Goal: Task Accomplishment & Management: Use online tool/utility

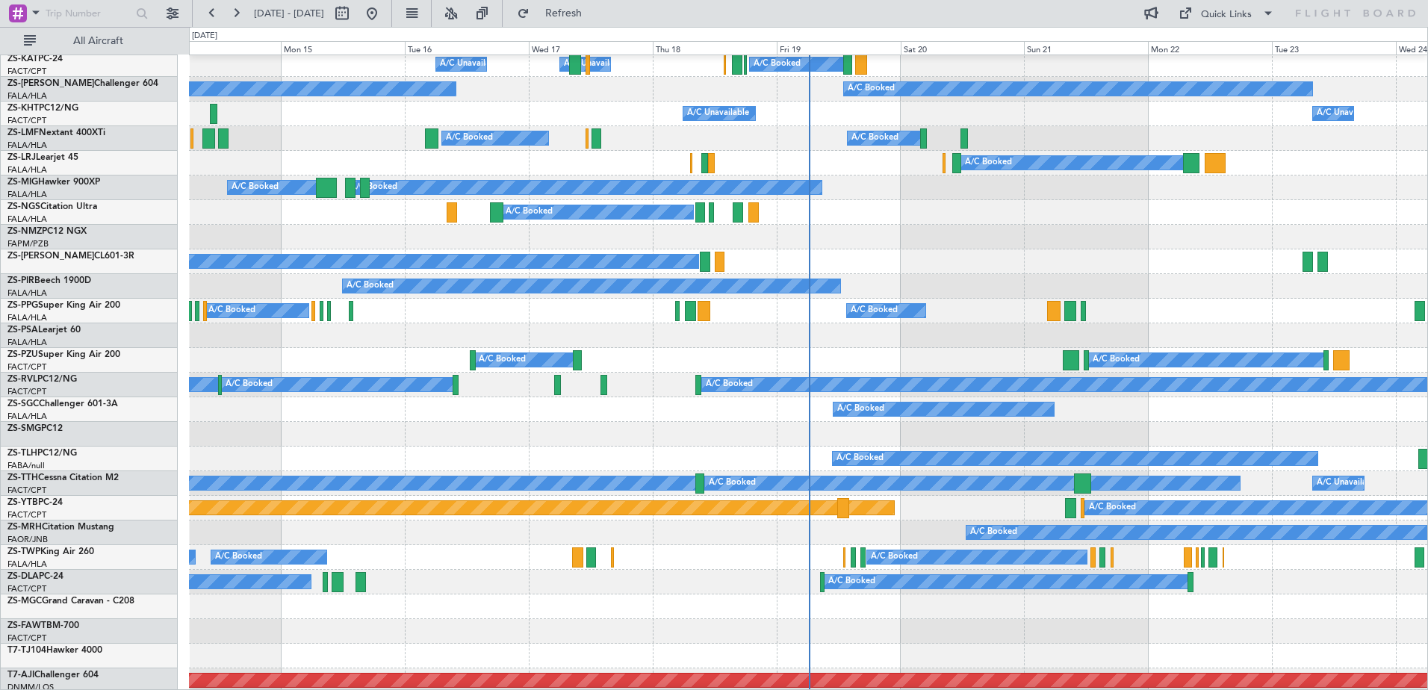
scroll to position [373, 0]
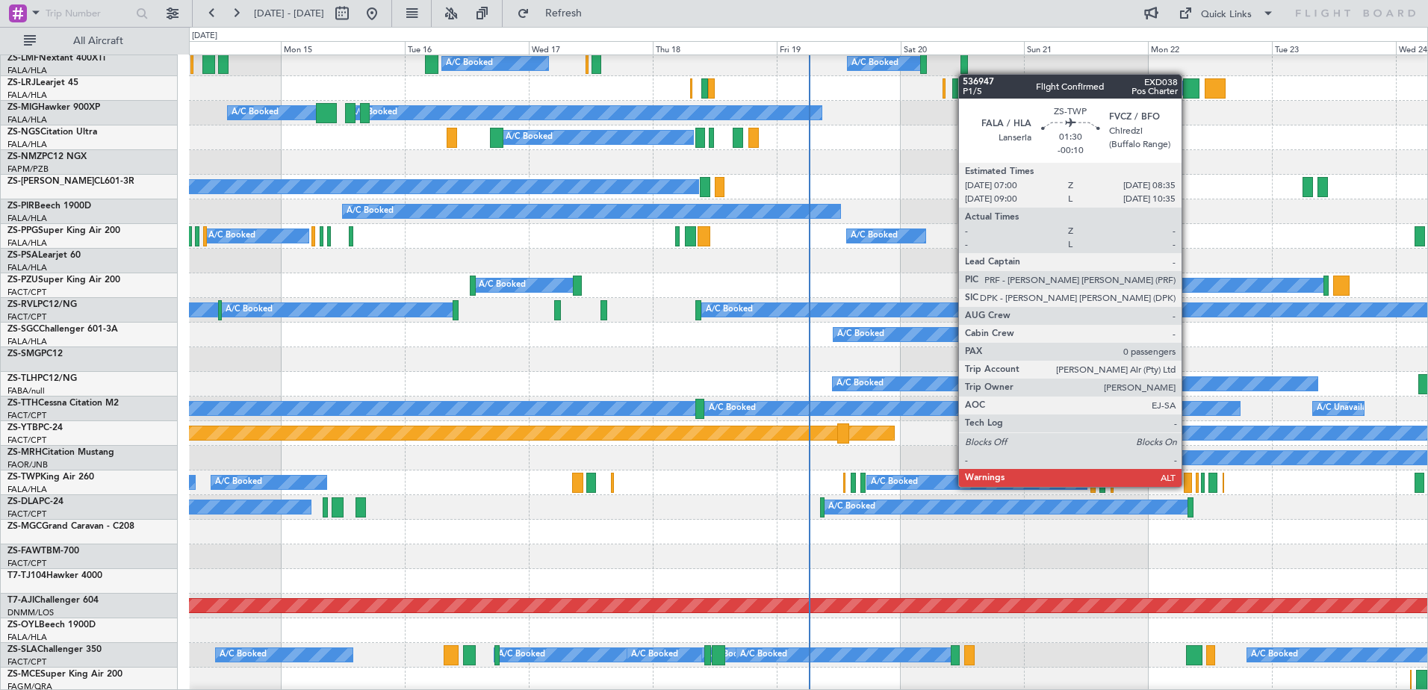
click at [1188, 485] on div at bounding box center [1188, 483] width 8 height 20
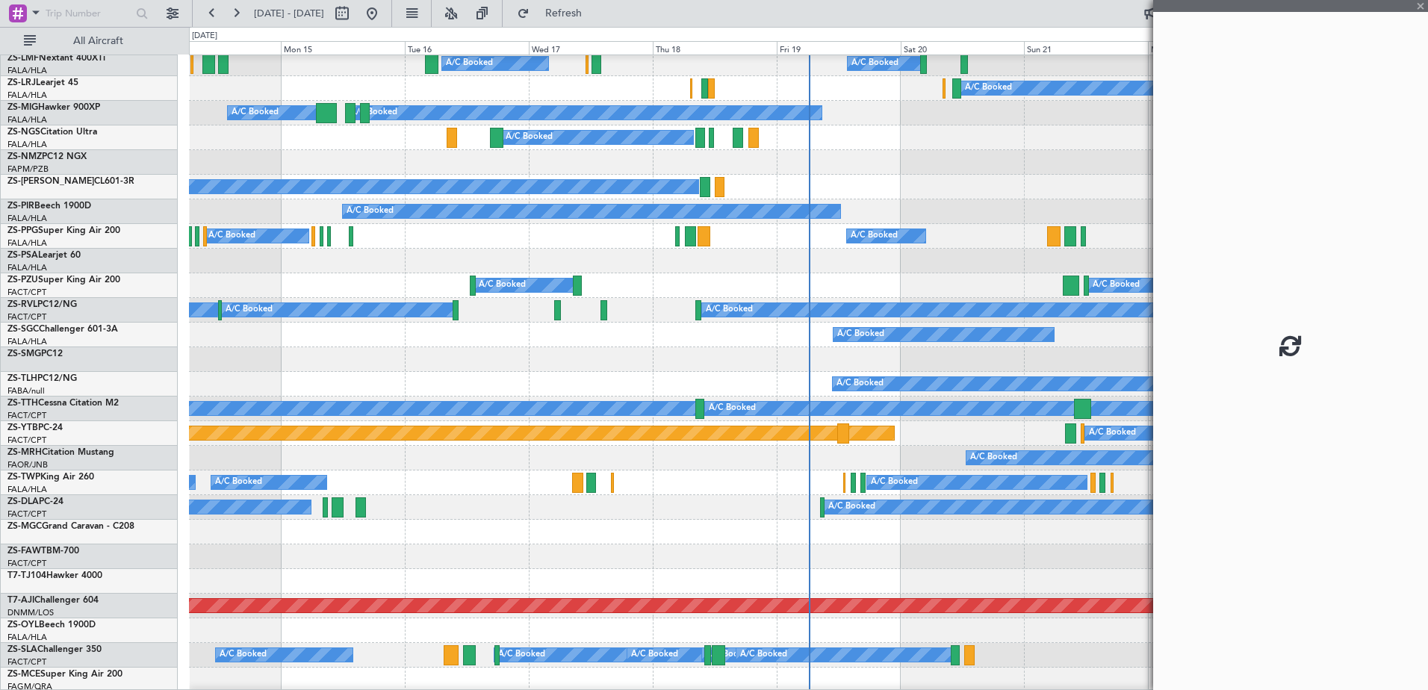
click at [1188, 485] on fb-app "[DATE] - [DATE] Refresh Quick Links All Aircraft A/C Unavailable A/C Unavailabl…" at bounding box center [714, 350] width 1428 height 679
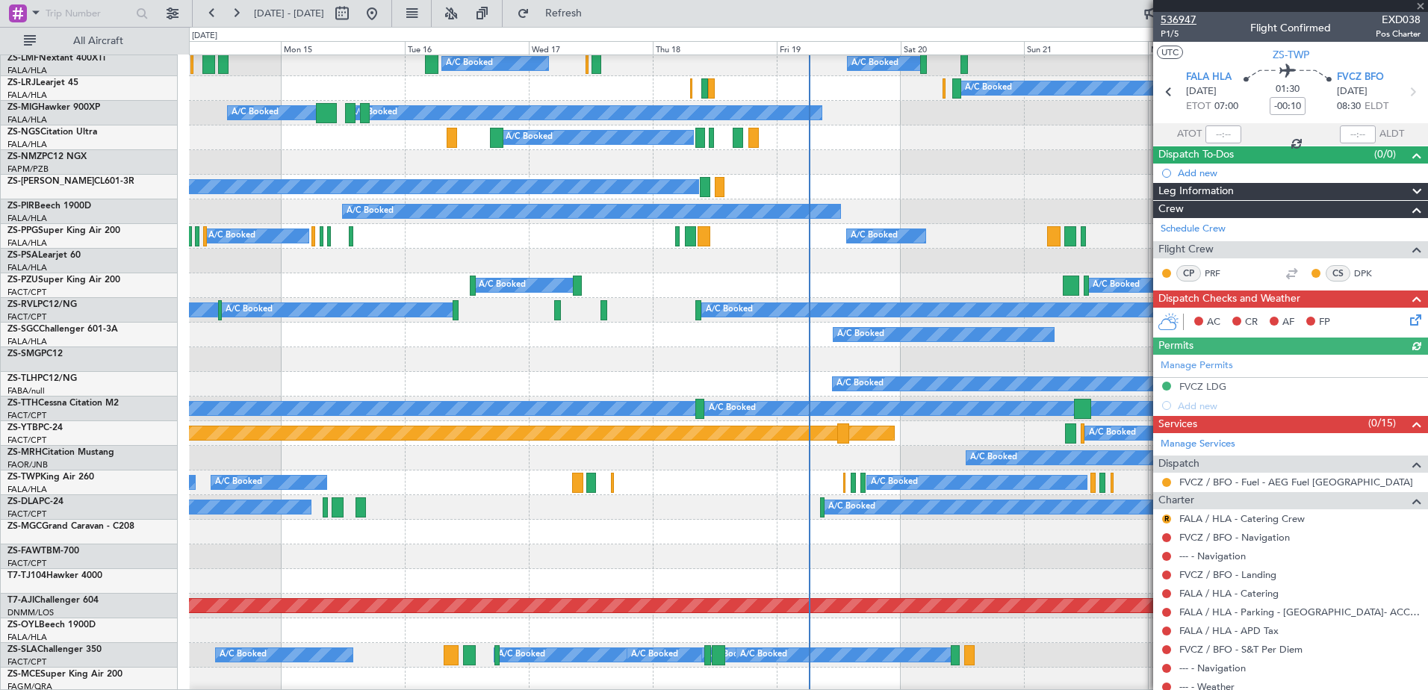
click at [1179, 21] on span "536947" at bounding box center [1179, 20] width 36 height 16
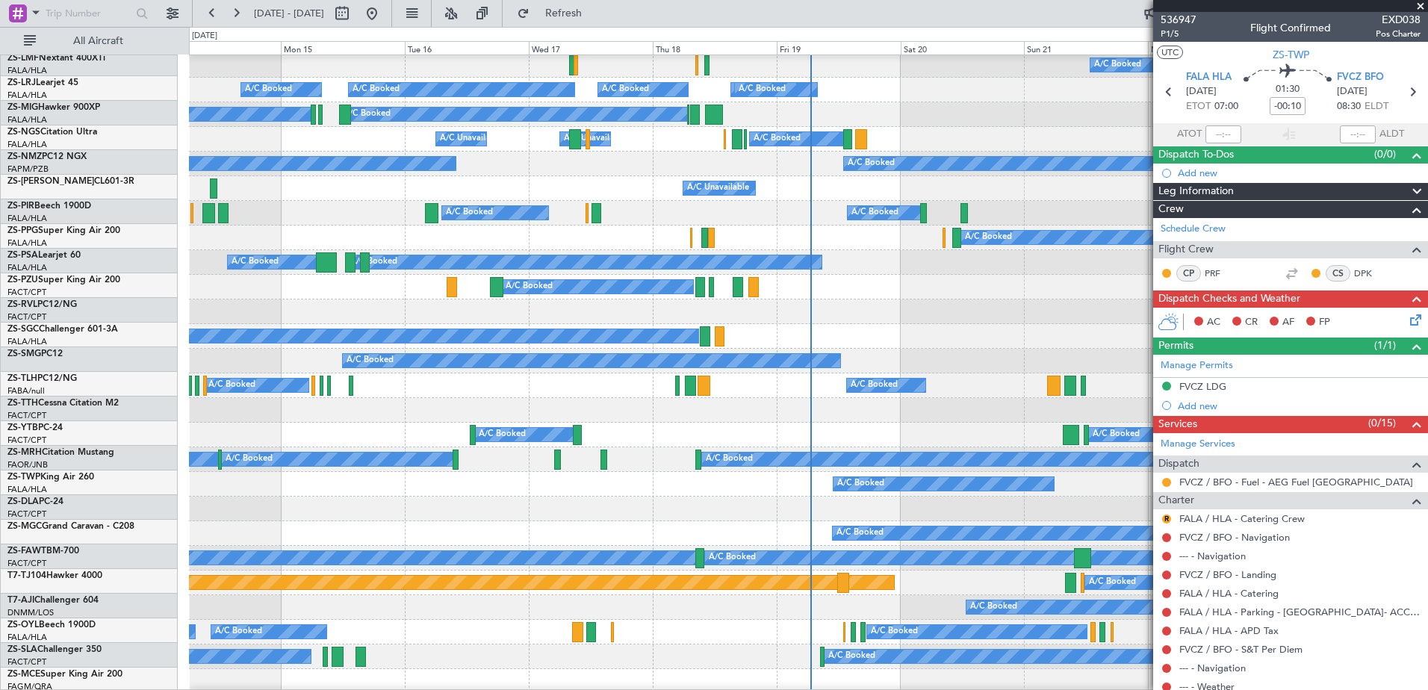
scroll to position [75, 0]
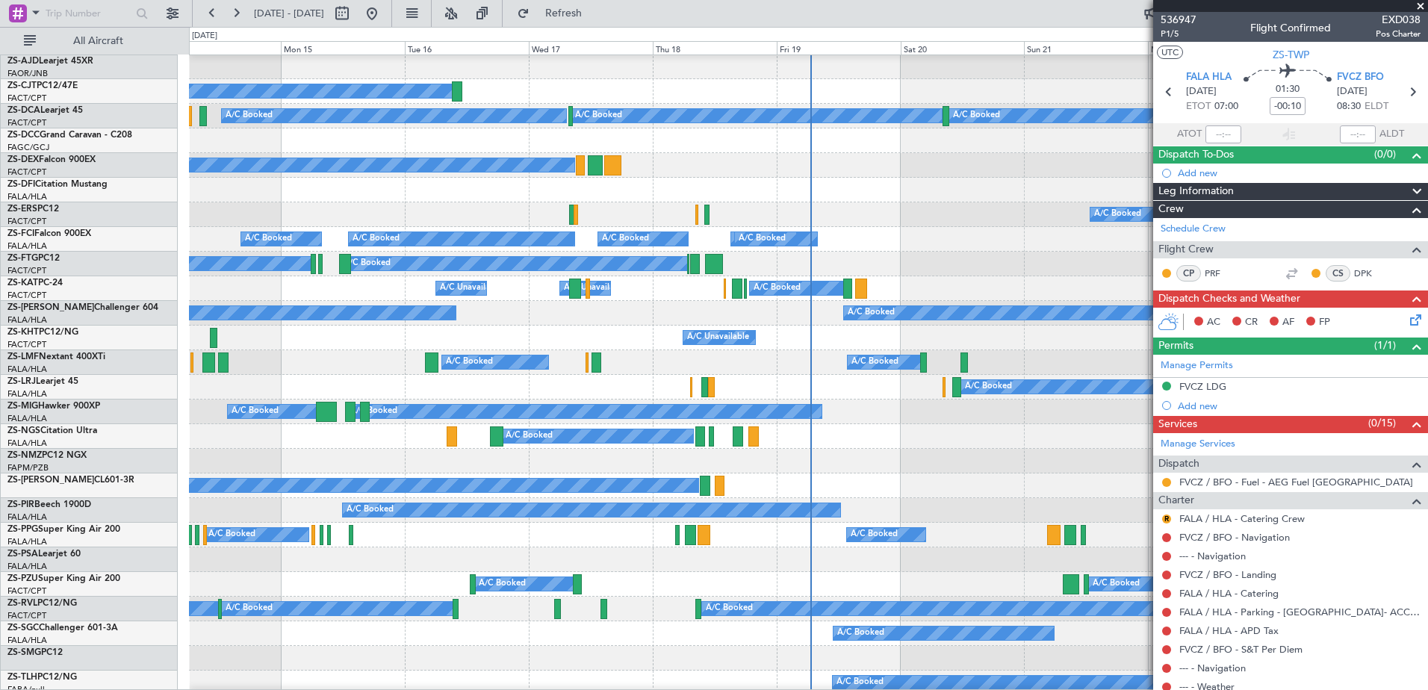
click at [1420, 6] on span at bounding box center [1420, 6] width 15 height 13
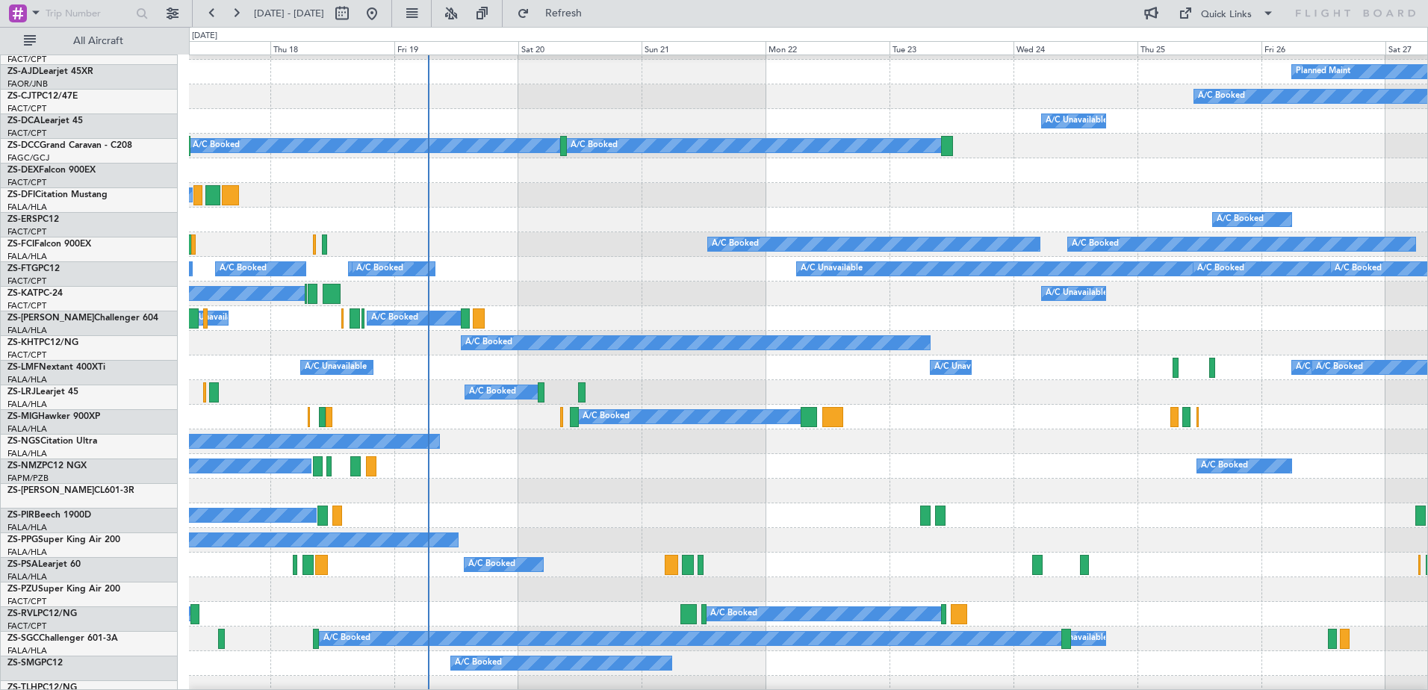
scroll to position [37, 0]
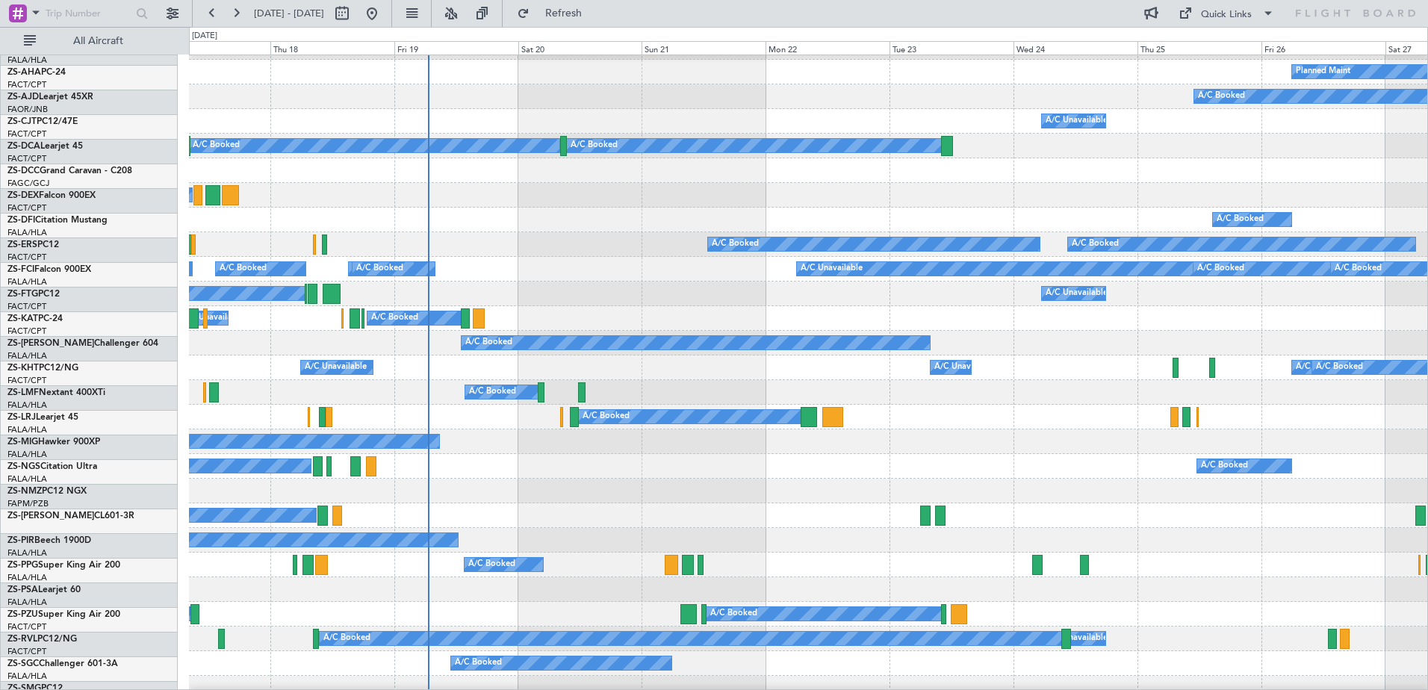
click at [794, 470] on div "A/C Booked A/C Booked A/C Booked A/C Booked A/C Booked A/C Booked A/C Booked A/…" at bounding box center [808, 466] width 1238 height 25
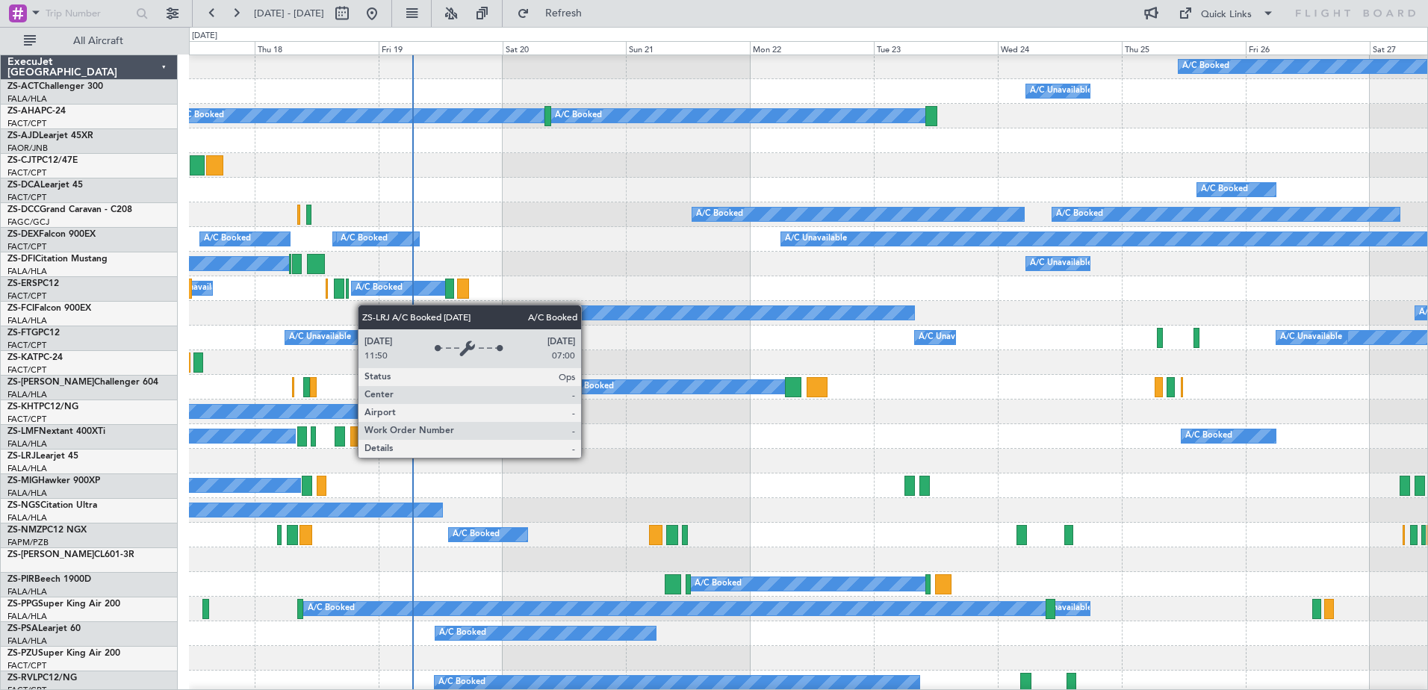
scroll to position [75, 0]
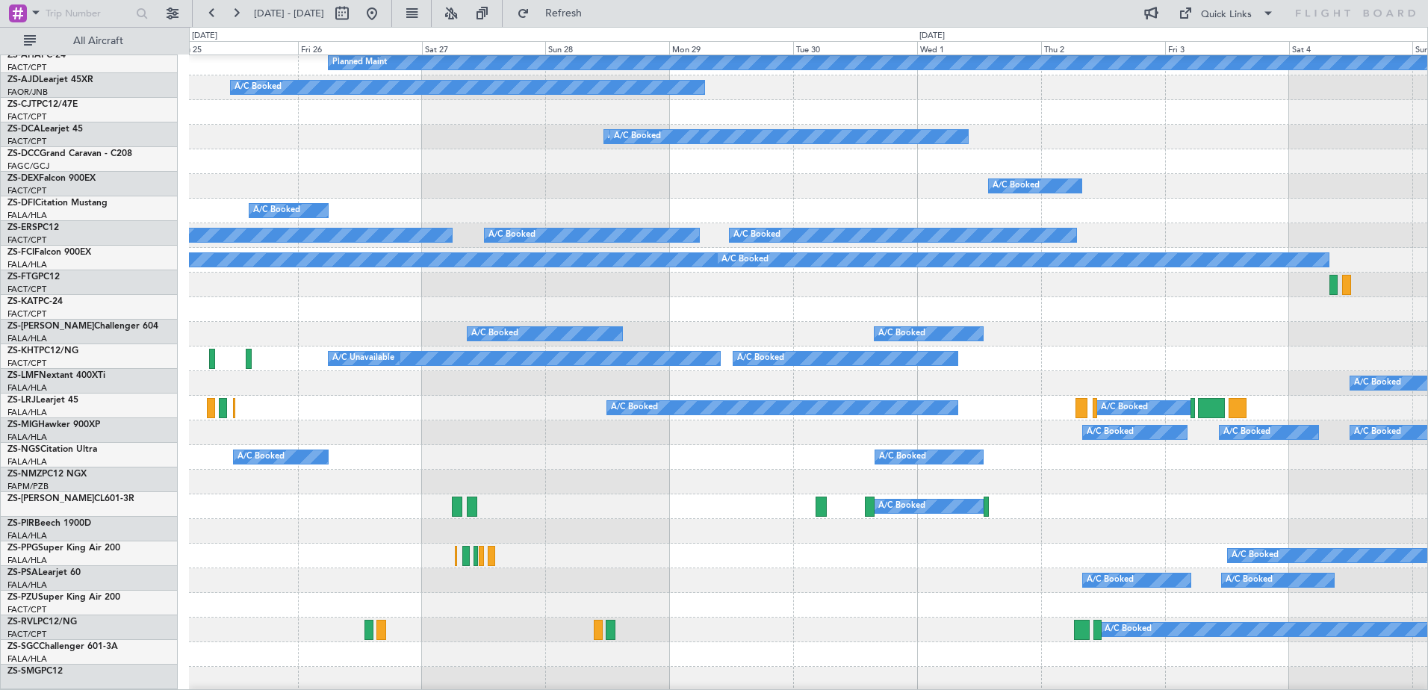
click at [0, 421] on html "[DATE] - [DATE] Refresh Quick Links All Aircraft Planned Maint A/C Booked A/C B…" at bounding box center [714, 345] width 1428 height 690
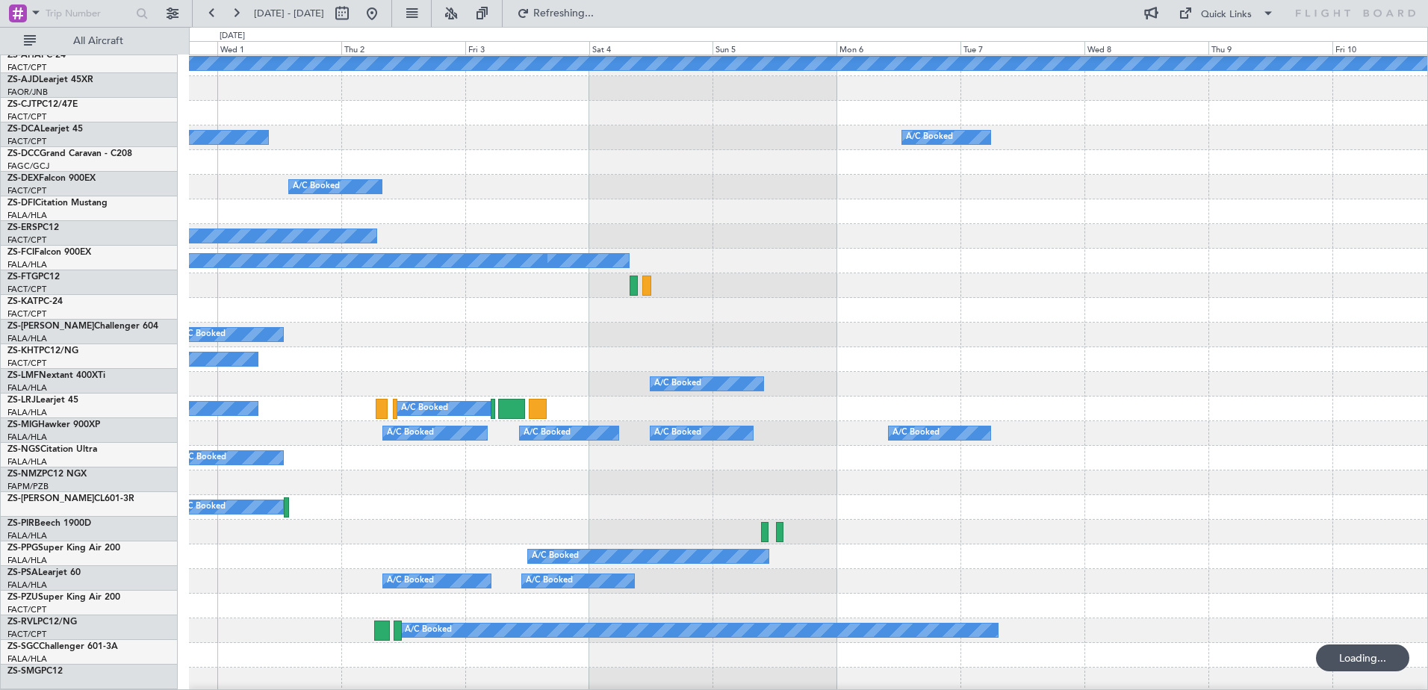
scroll to position [60, 0]
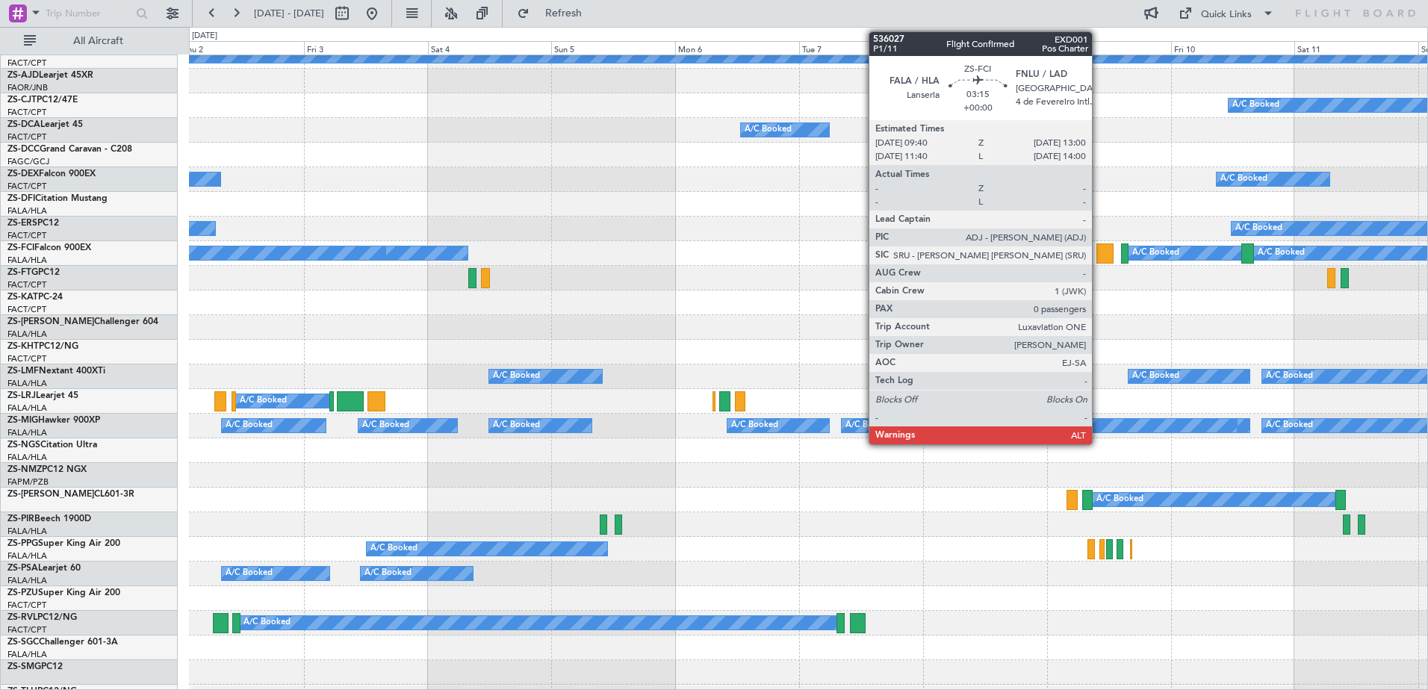
click at [1099, 255] on div at bounding box center [1105, 253] width 18 height 20
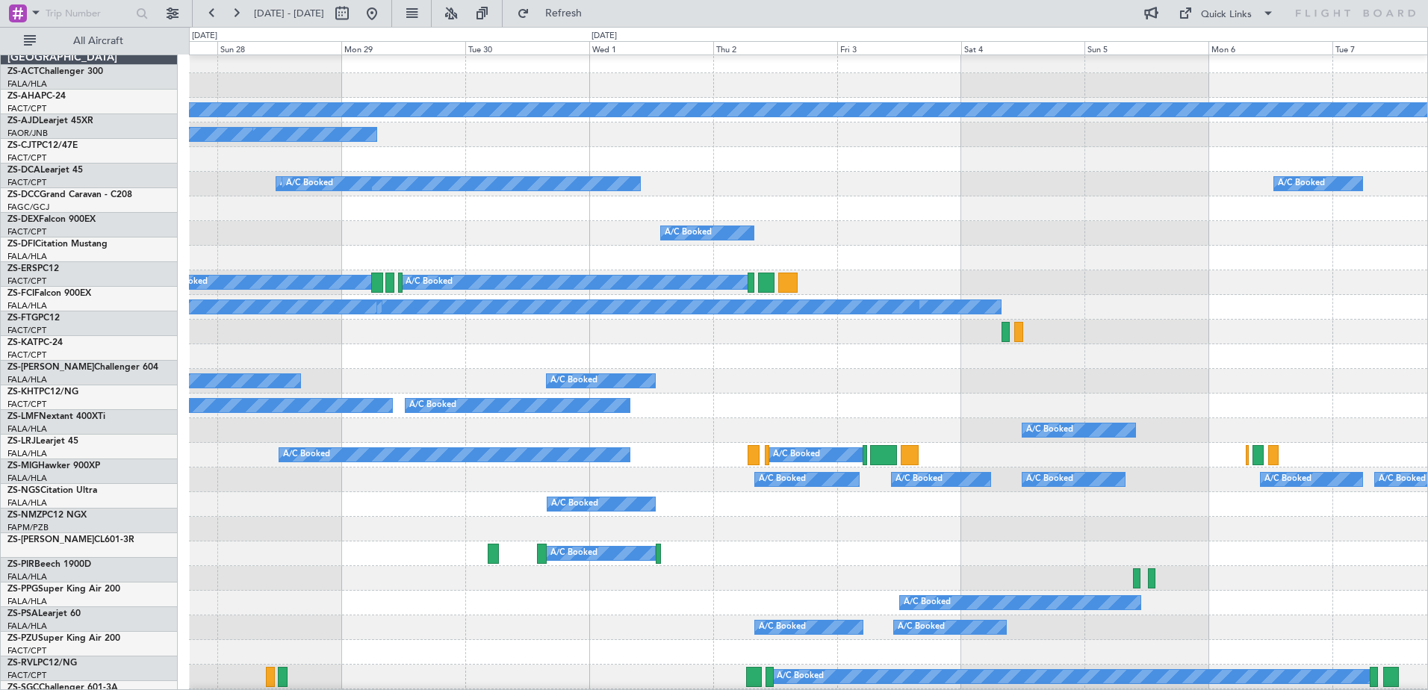
scroll to position [0, 0]
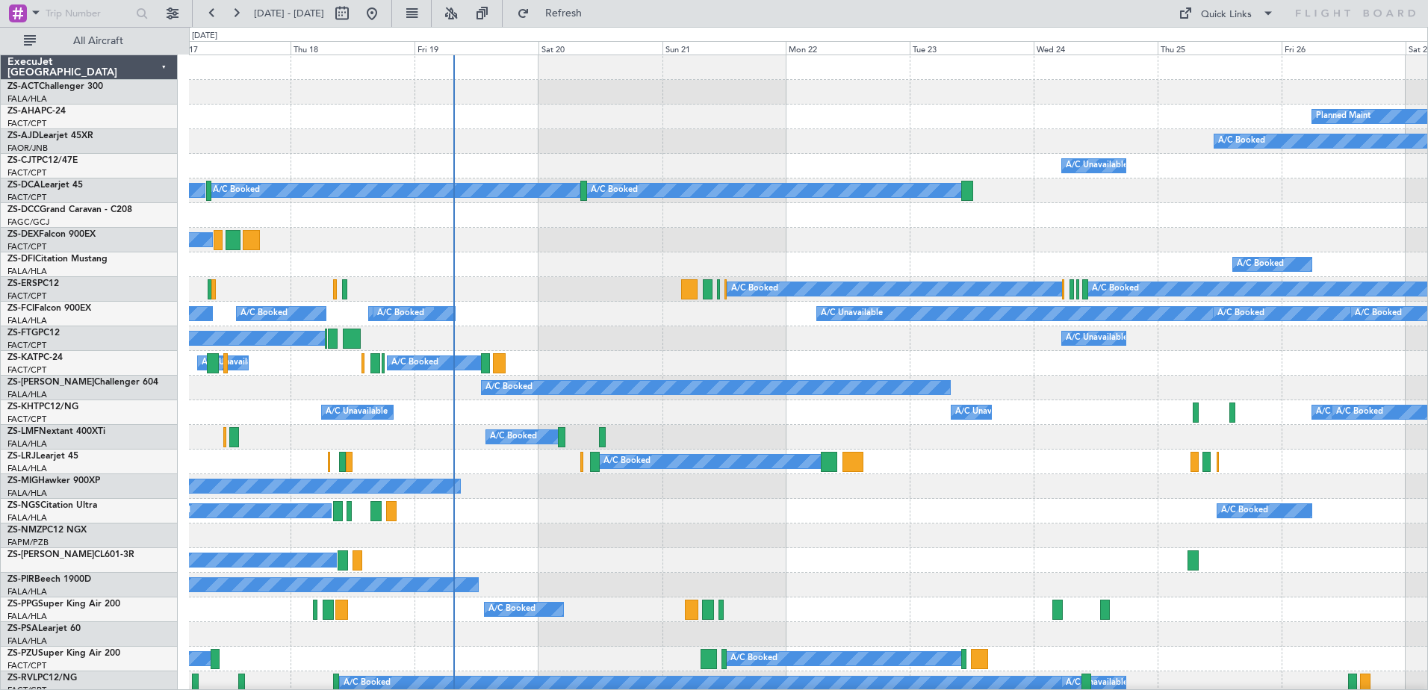
click at [618, 343] on div "A/C Booked A/C Booked A/C Booked A/C Booked A/C Booked A/C Booked A/C Booked A/…" at bounding box center [808, 338] width 1238 height 25
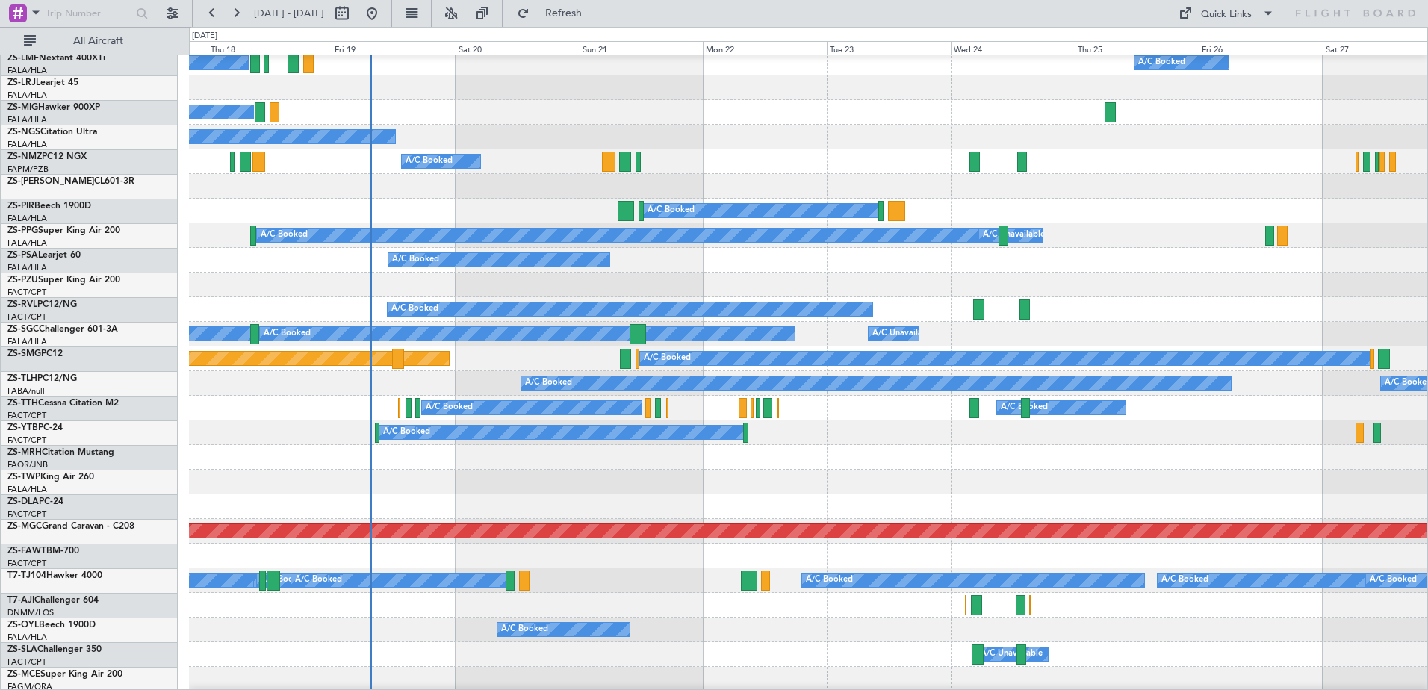
scroll to position [523, 0]
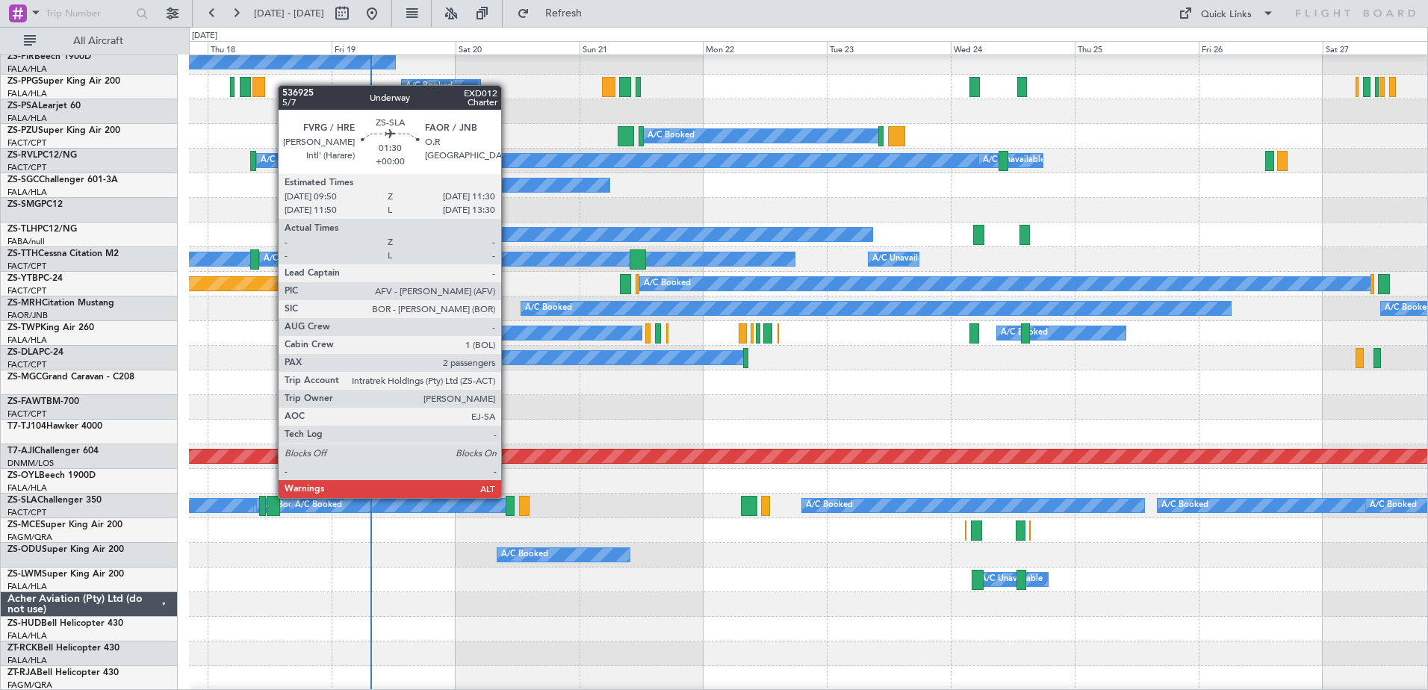
click at [508, 498] on div at bounding box center [510, 506] width 9 height 20
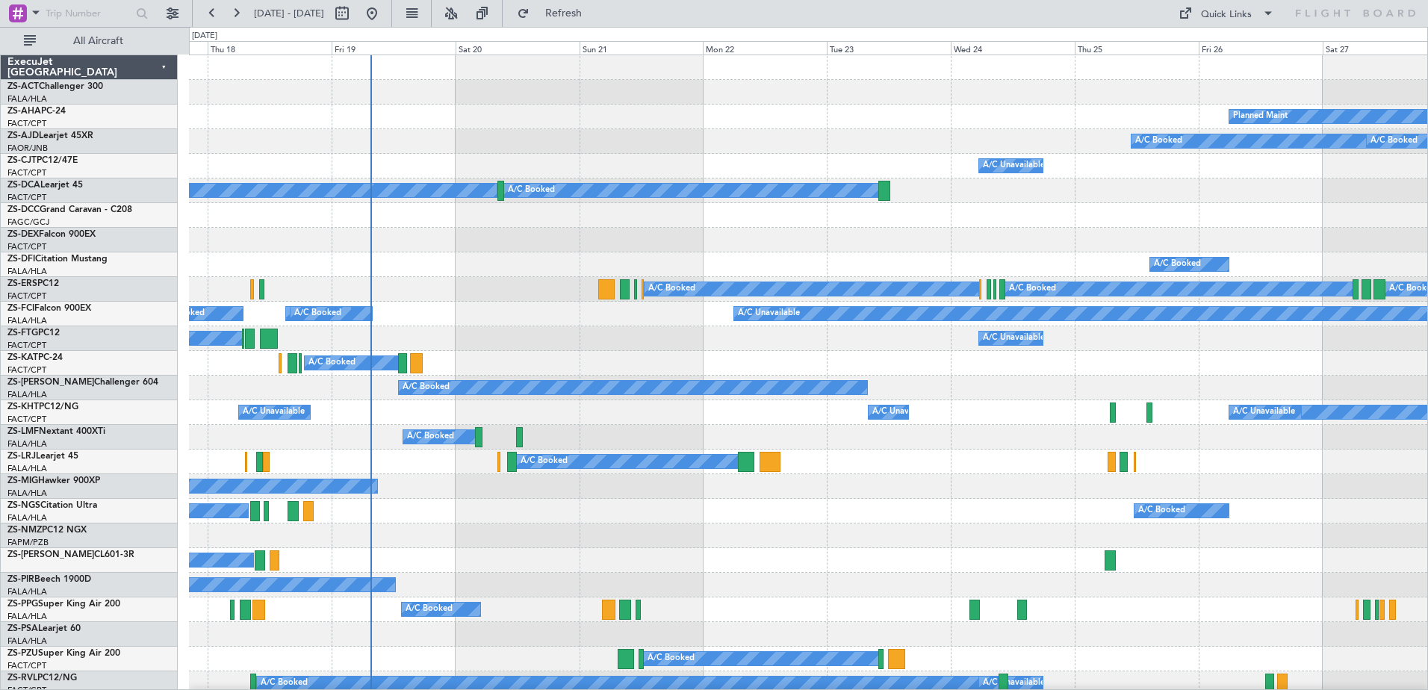
scroll to position [75, 0]
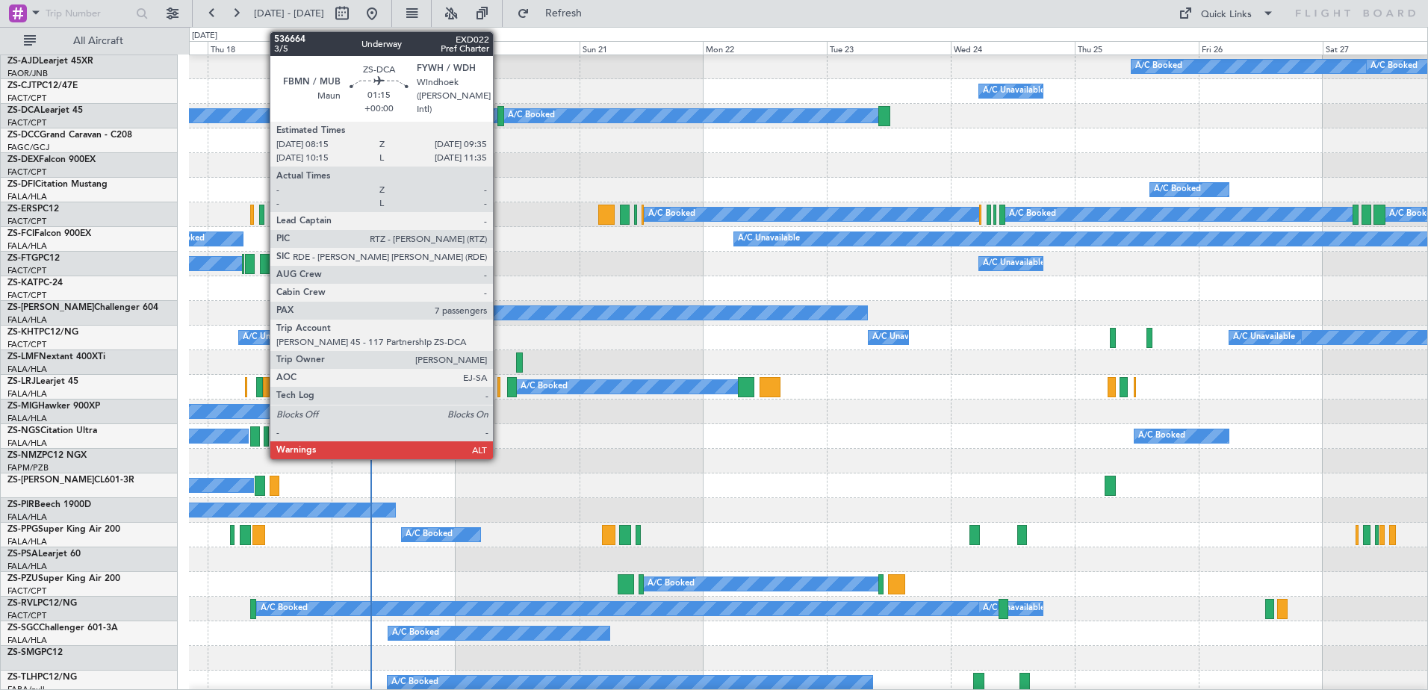
click at [500, 118] on div at bounding box center [500, 116] width 7 height 20
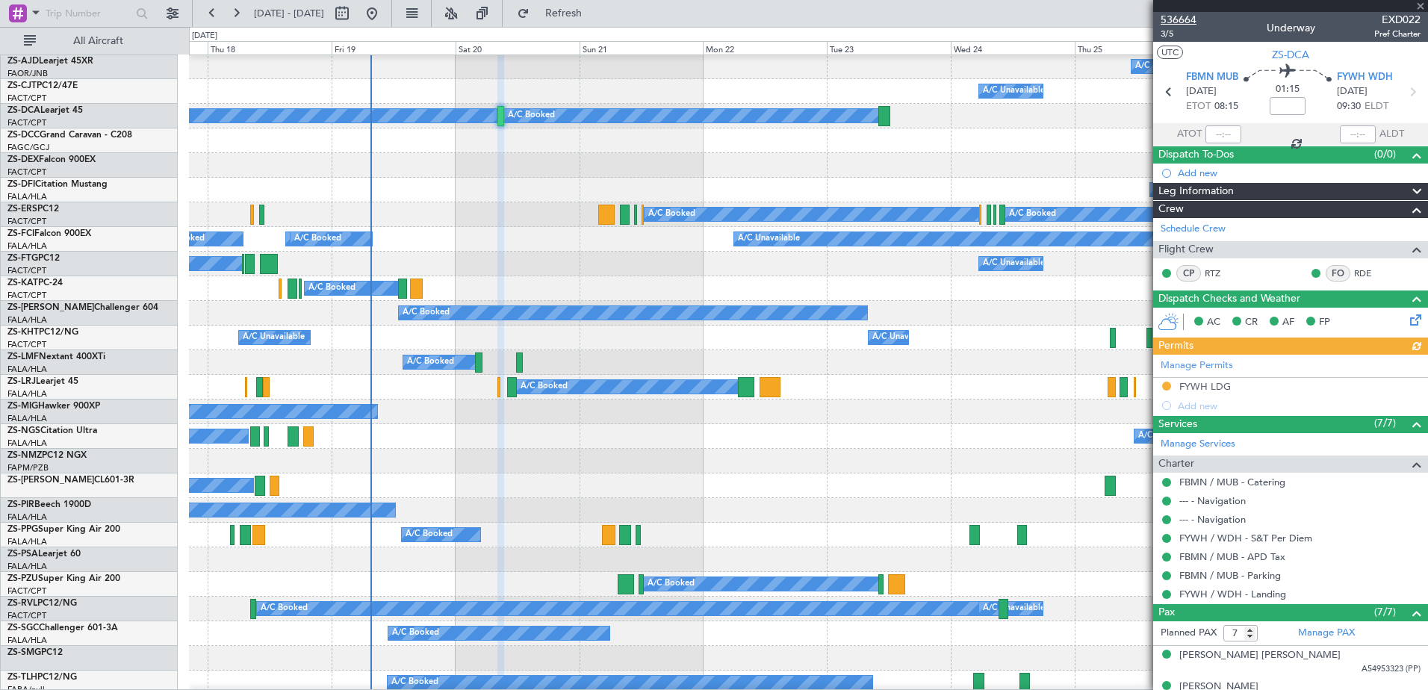
click at [1176, 19] on span "536664" at bounding box center [1179, 20] width 36 height 16
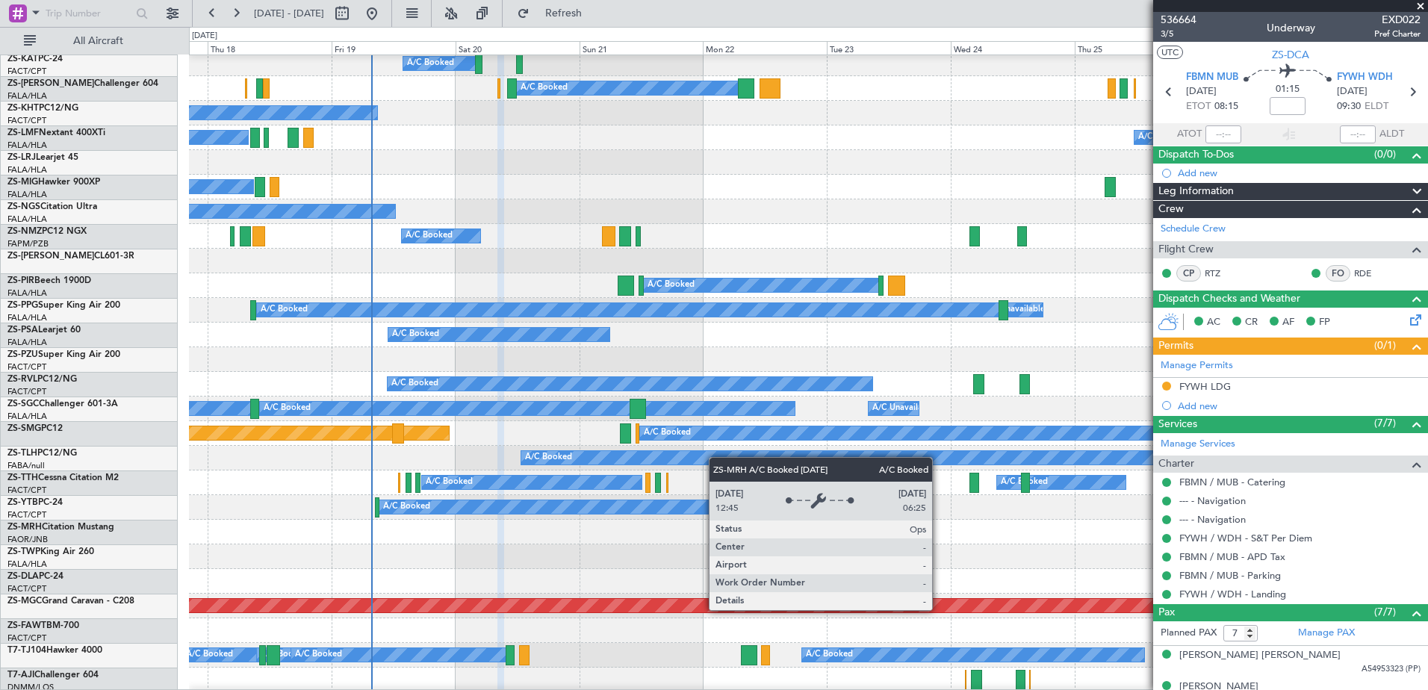
scroll to position [373, 0]
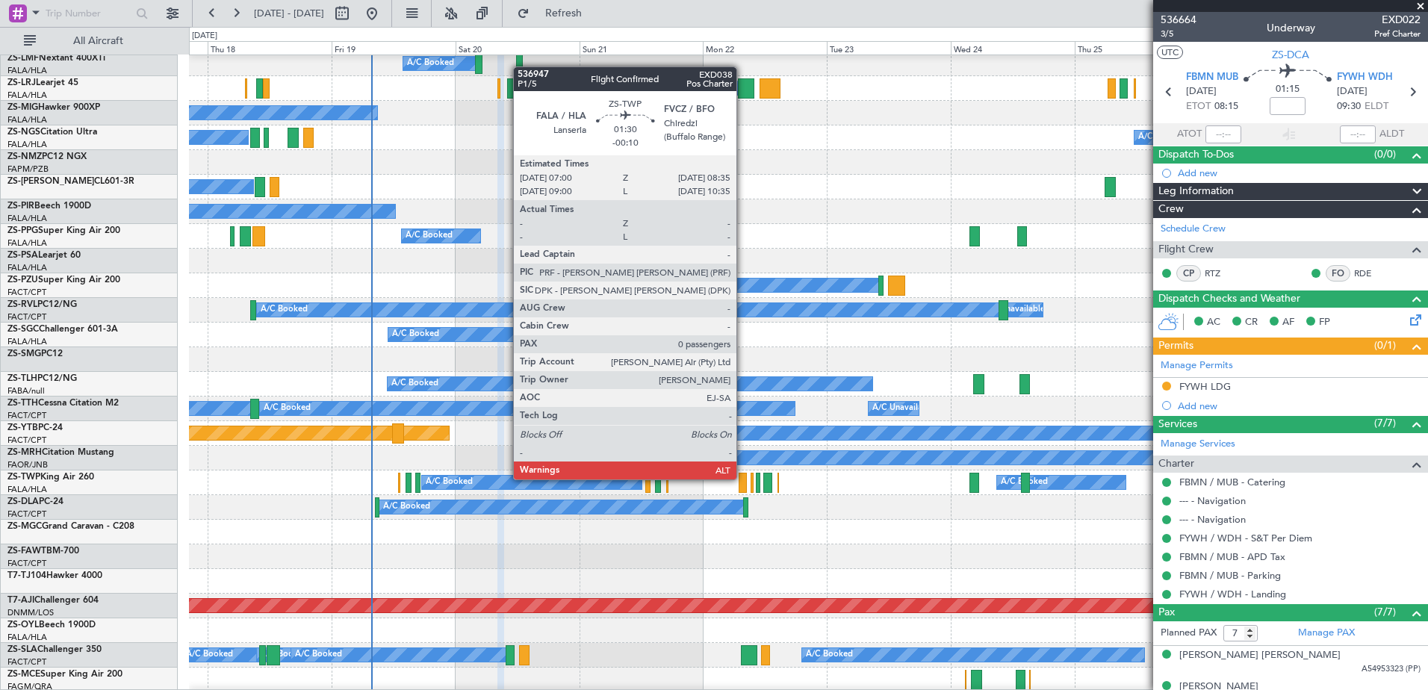
click at [743, 478] on div at bounding box center [743, 483] width 8 height 20
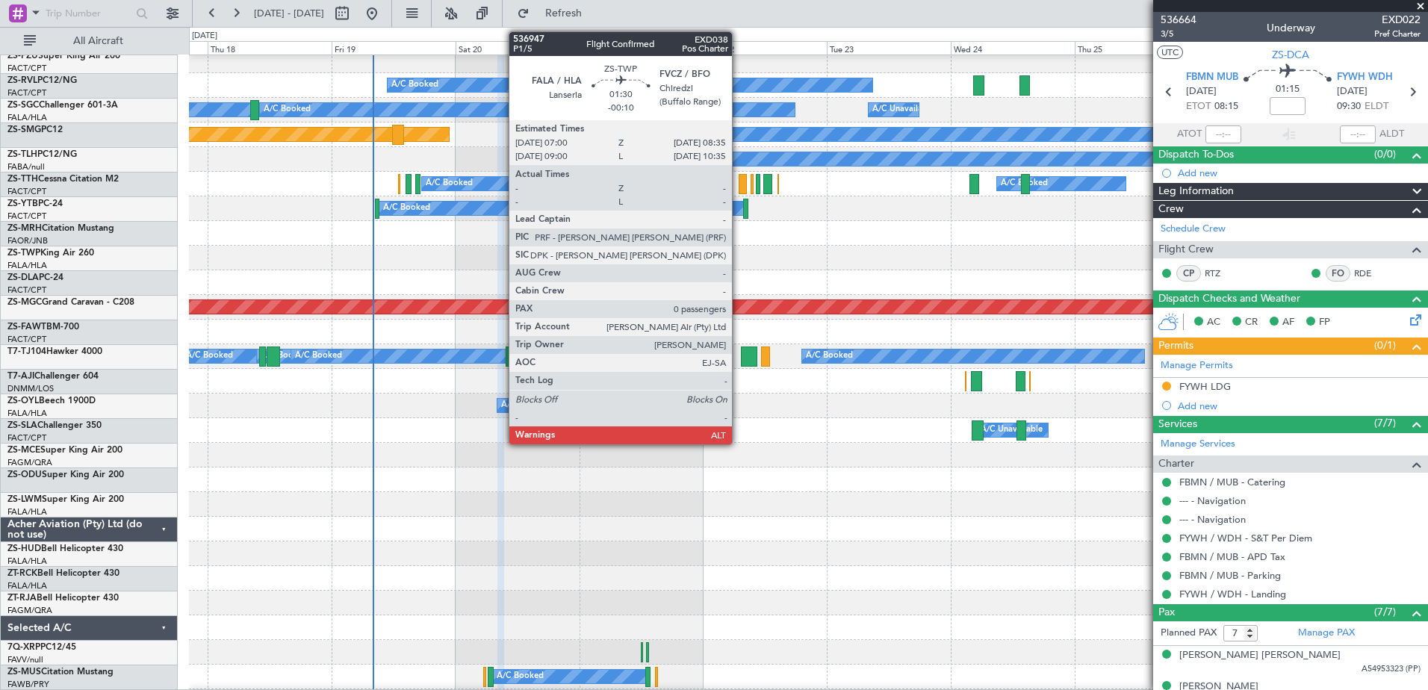
scroll to position [672, 0]
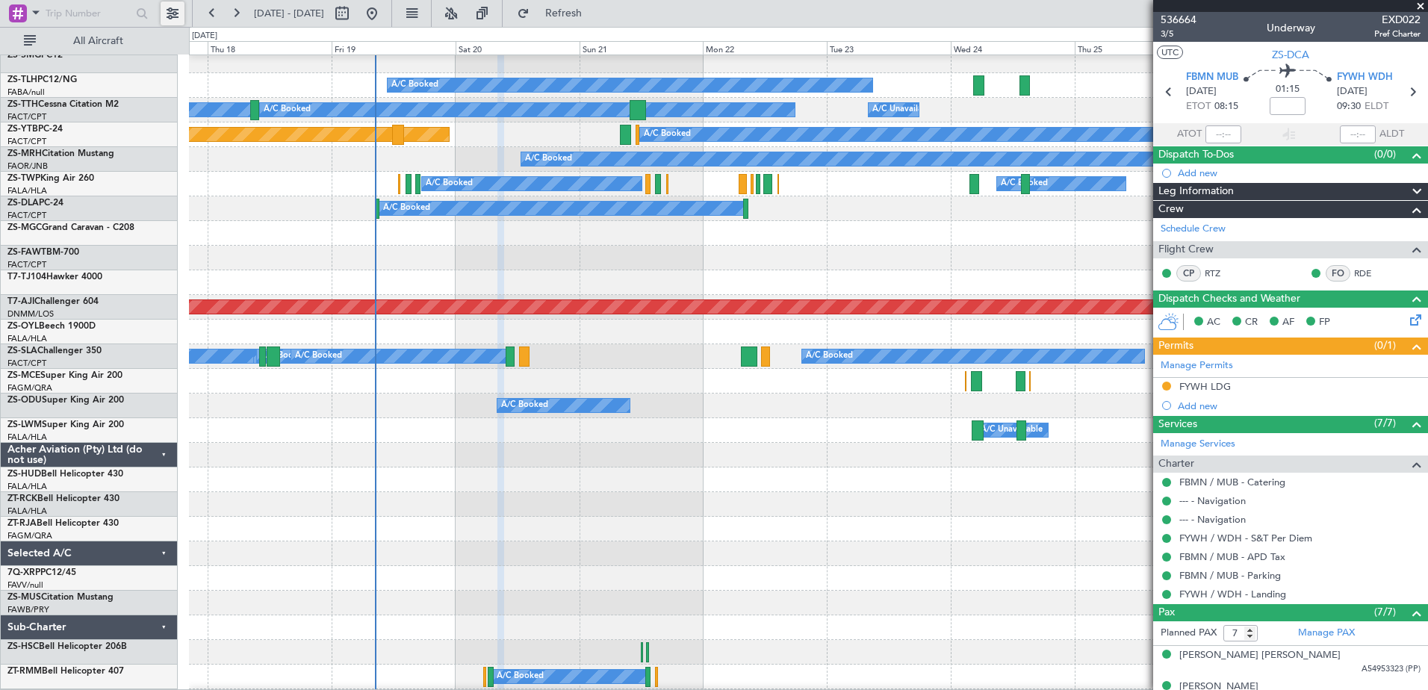
click at [177, 18] on button at bounding box center [173, 13] width 24 height 24
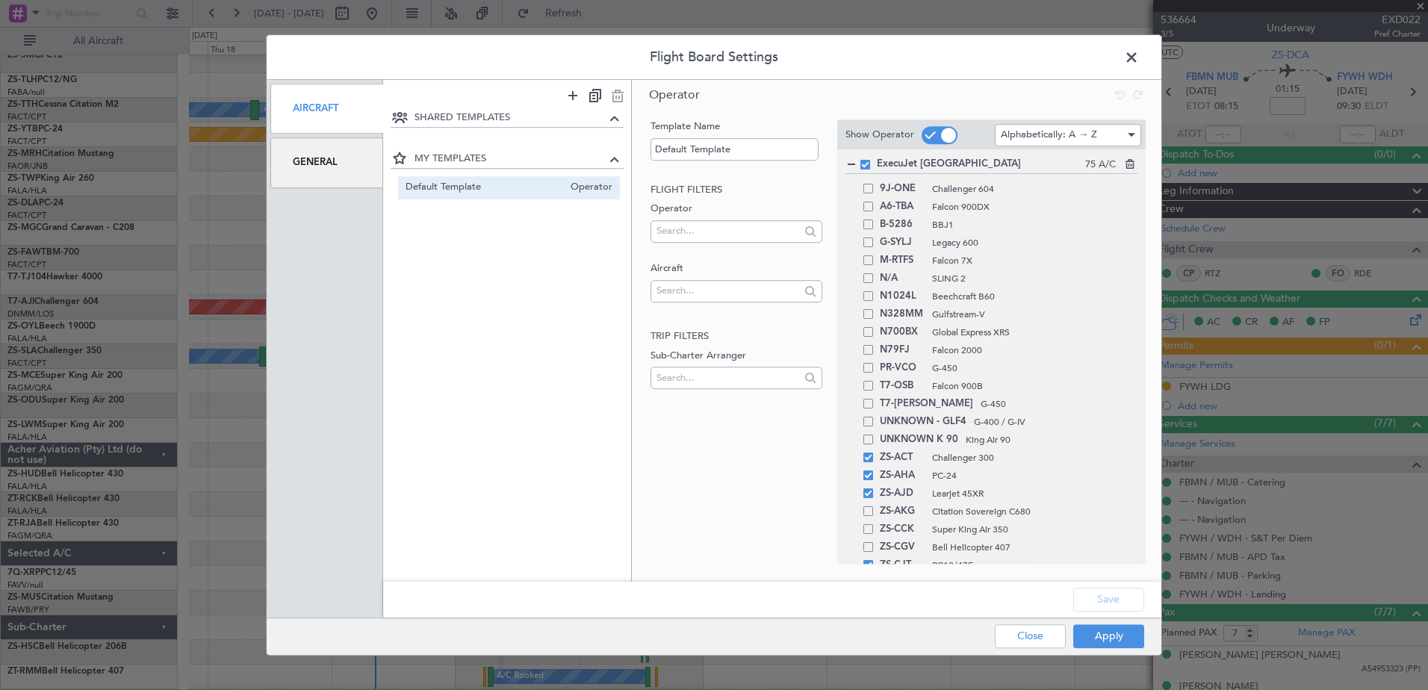
click at [308, 164] on div "General" at bounding box center [326, 162] width 113 height 50
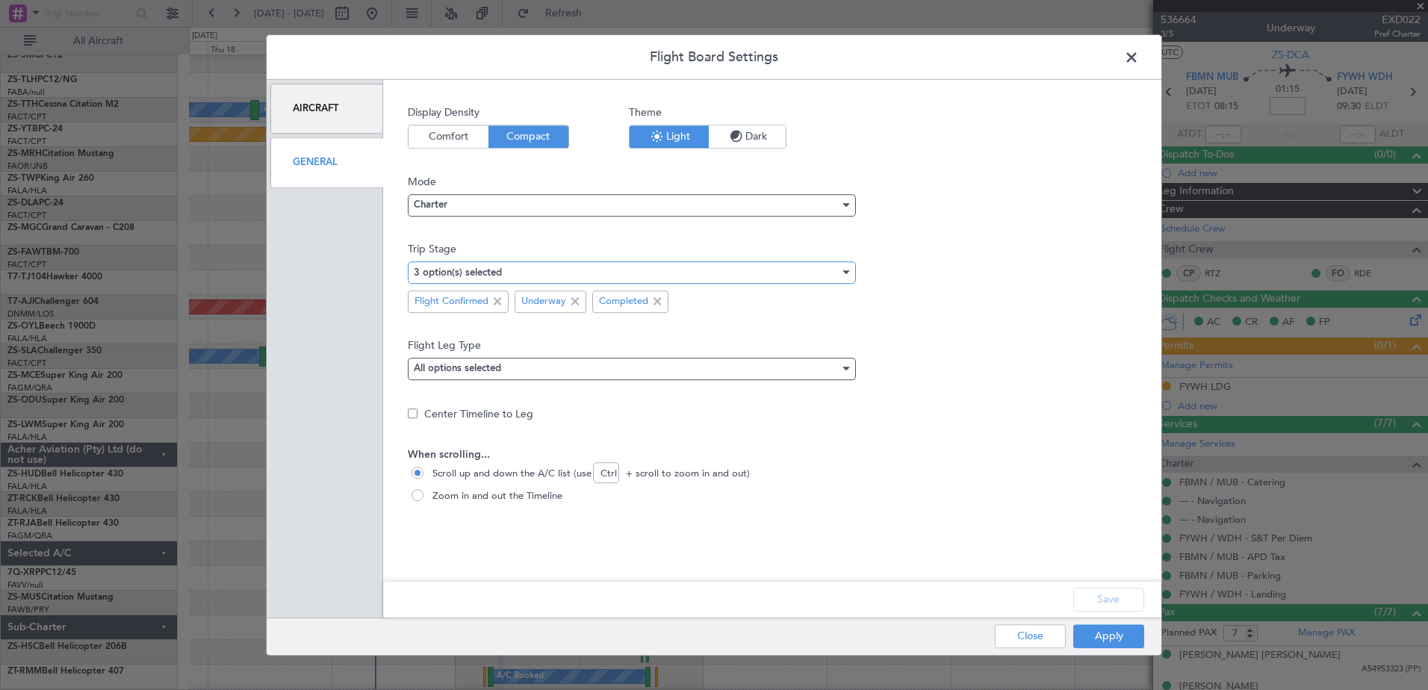
click at [657, 274] on div "3 option(s) selected" at bounding box center [627, 272] width 426 height 22
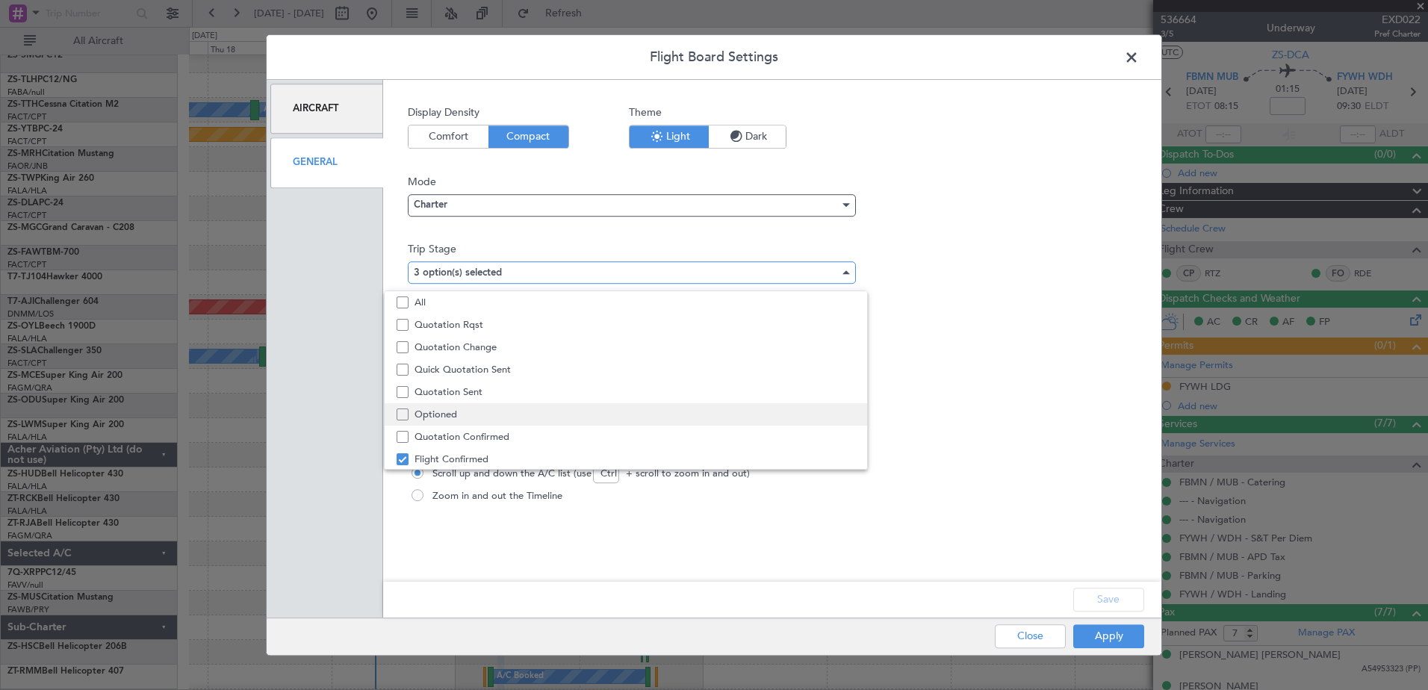
scroll to position [46, 0]
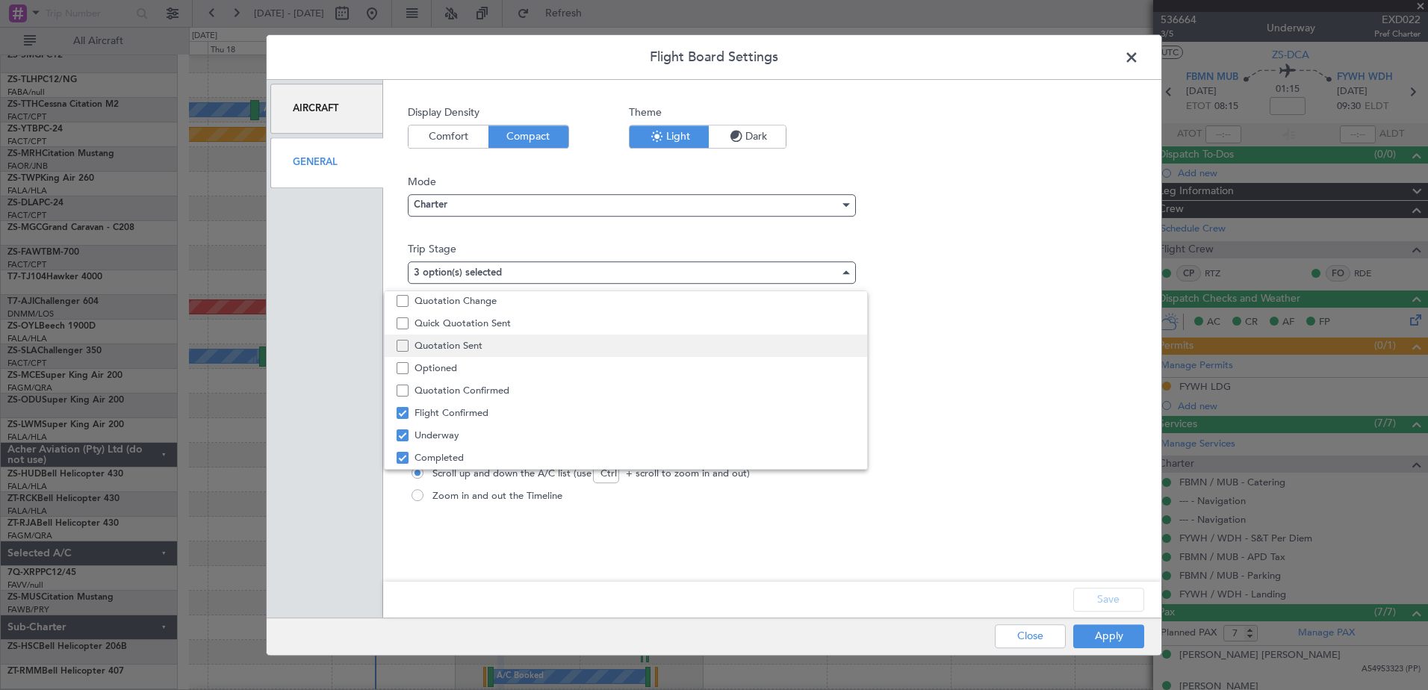
click at [465, 344] on span "Quotation Sent" at bounding box center [635, 346] width 441 height 22
click at [1120, 604] on div at bounding box center [714, 345] width 1428 height 690
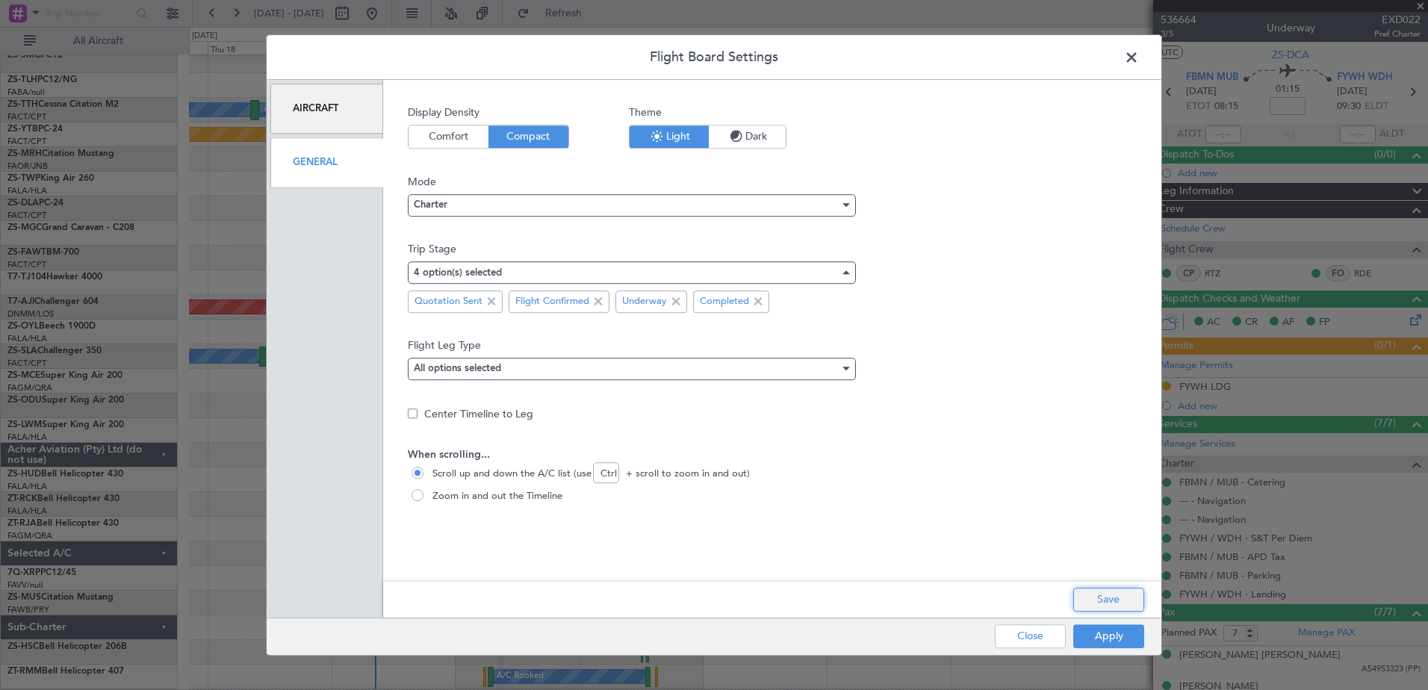
click at [1113, 600] on button "Save" at bounding box center [1108, 600] width 71 height 24
click at [1116, 639] on button "Apply" at bounding box center [1108, 636] width 71 height 24
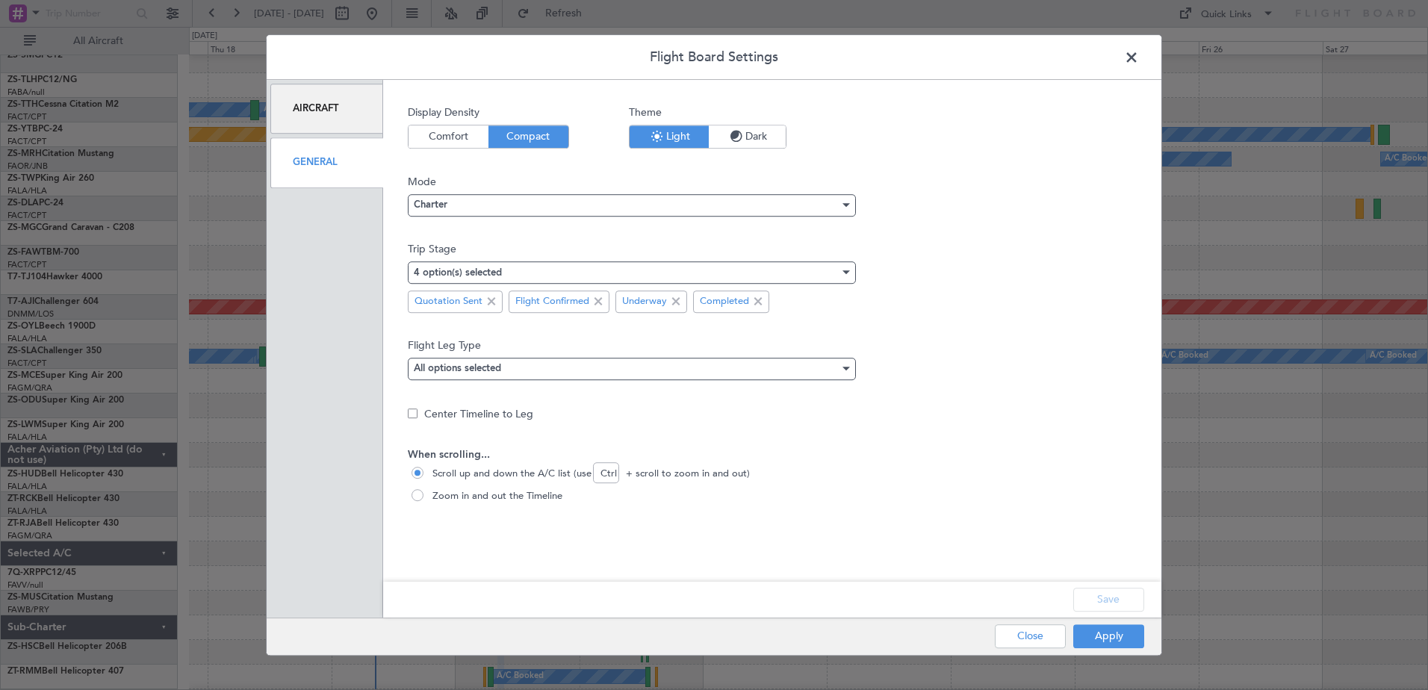
type input "0"
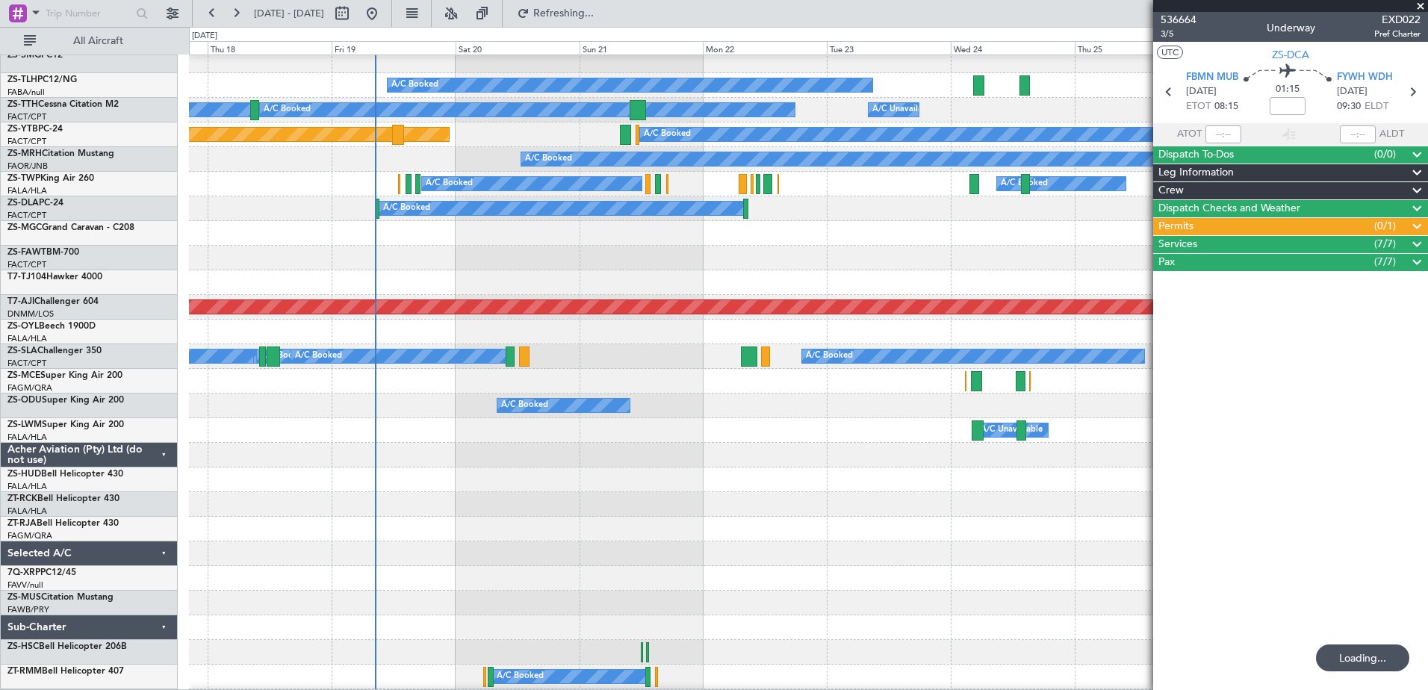
scroll to position [597, 0]
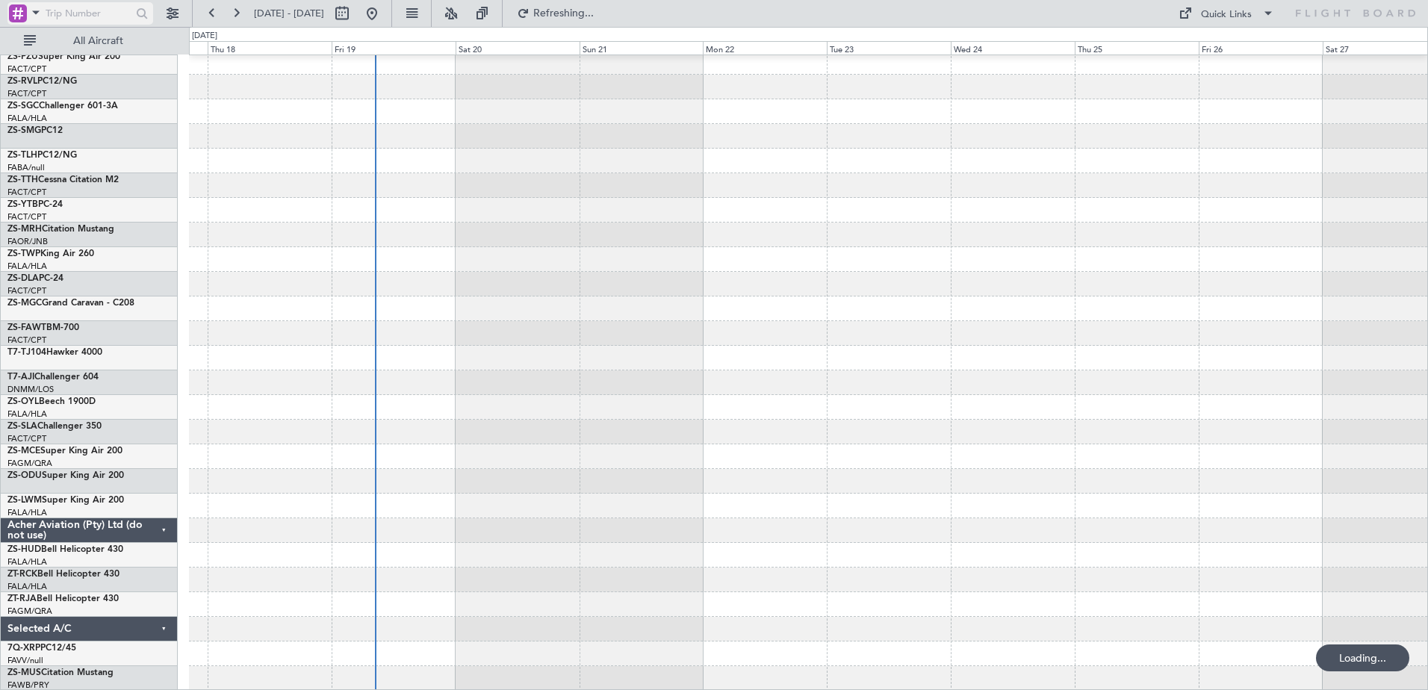
click at [22, 9] on div at bounding box center [18, 13] width 18 height 18
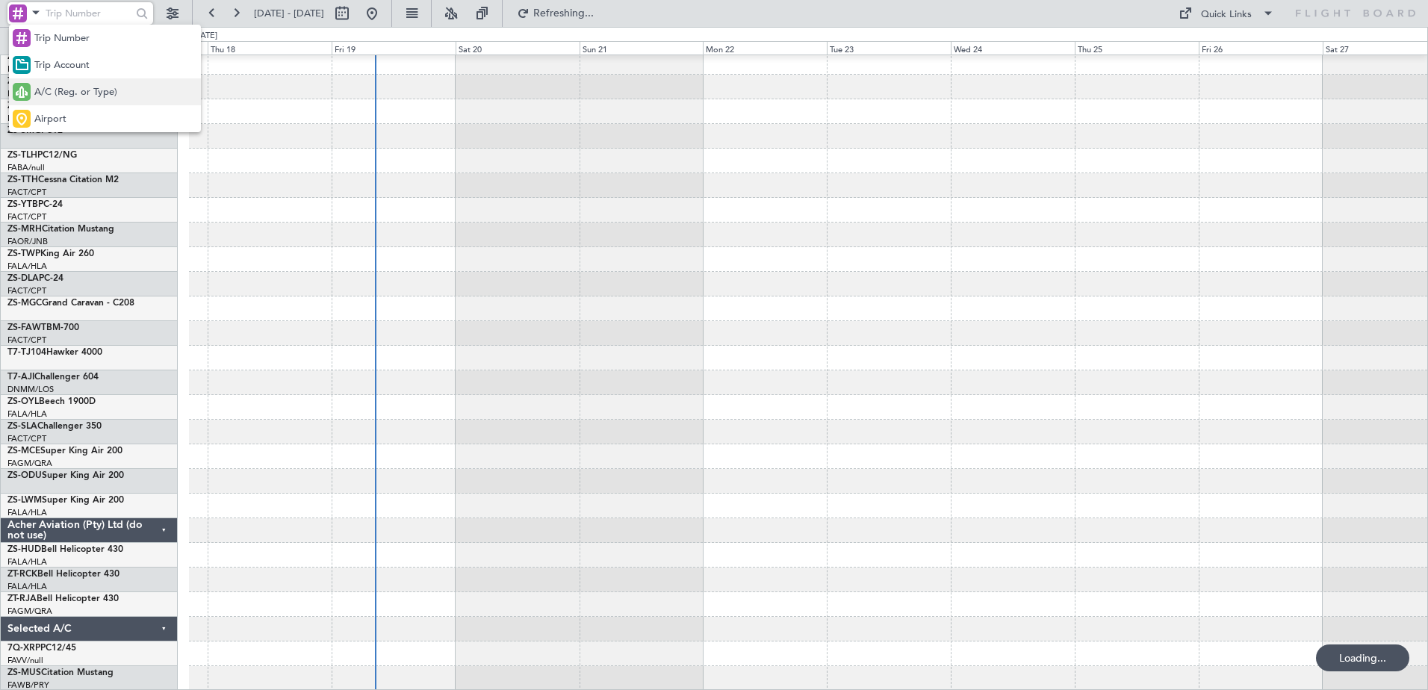
click at [83, 92] on span "A/C (Reg. or Type)" at bounding box center [75, 92] width 83 height 15
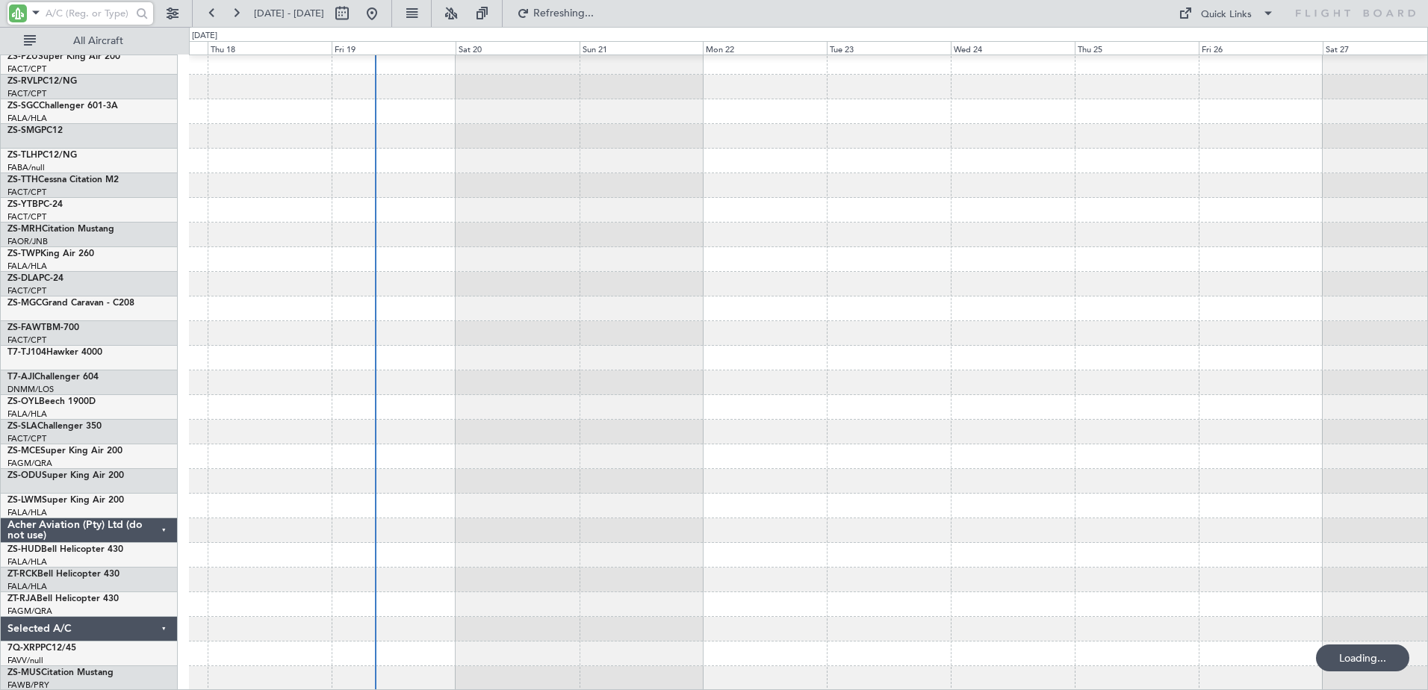
click at [81, 11] on input "text" at bounding box center [89, 13] width 86 height 22
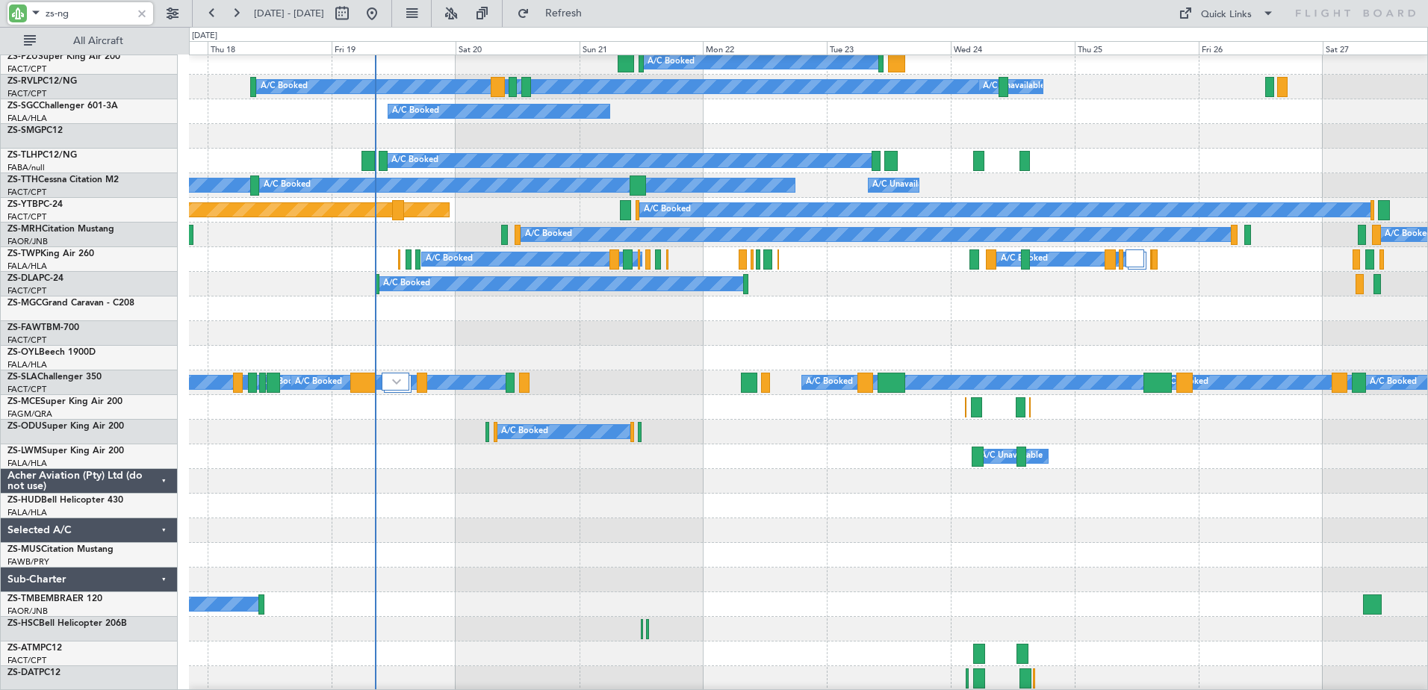
scroll to position [0, 0]
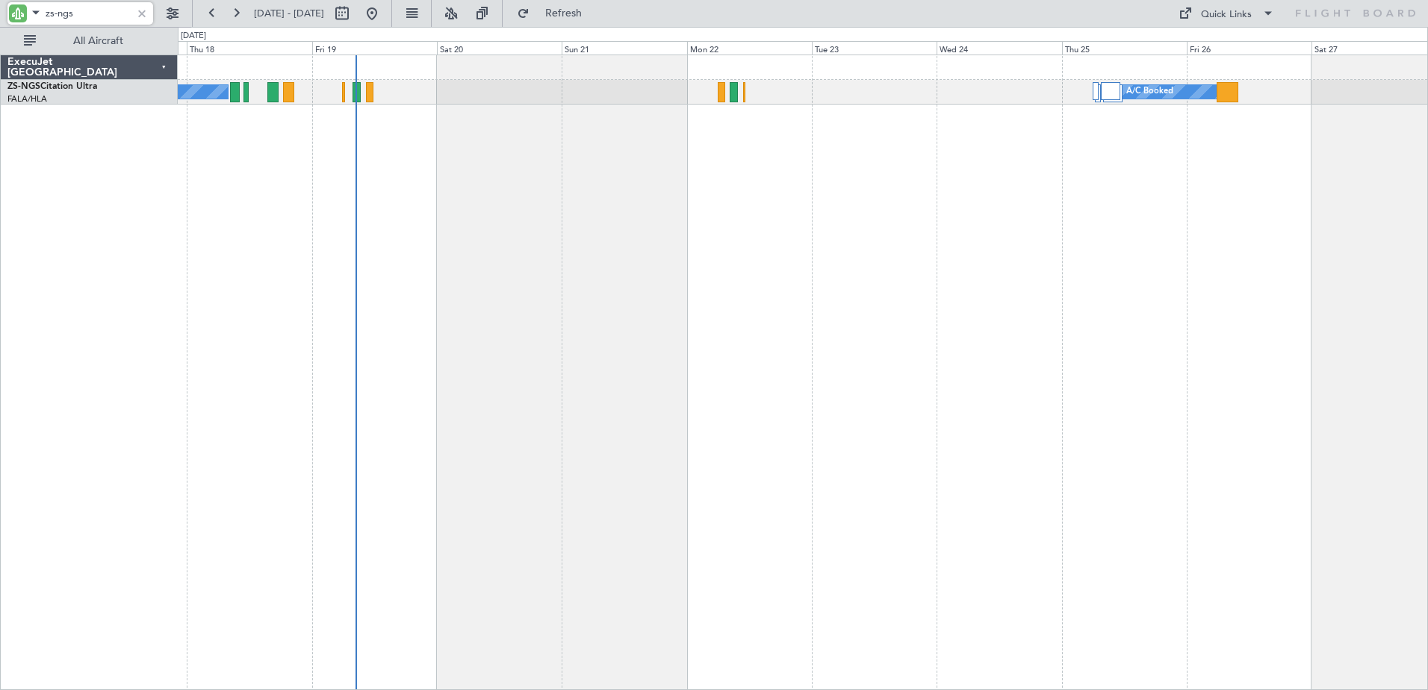
click at [1155, 208] on div "A/C Booked A/C Booked A/C Booked A/C Booked A/C Booked A/C Booked A/C Booked A/…" at bounding box center [803, 373] width 1250 height 636
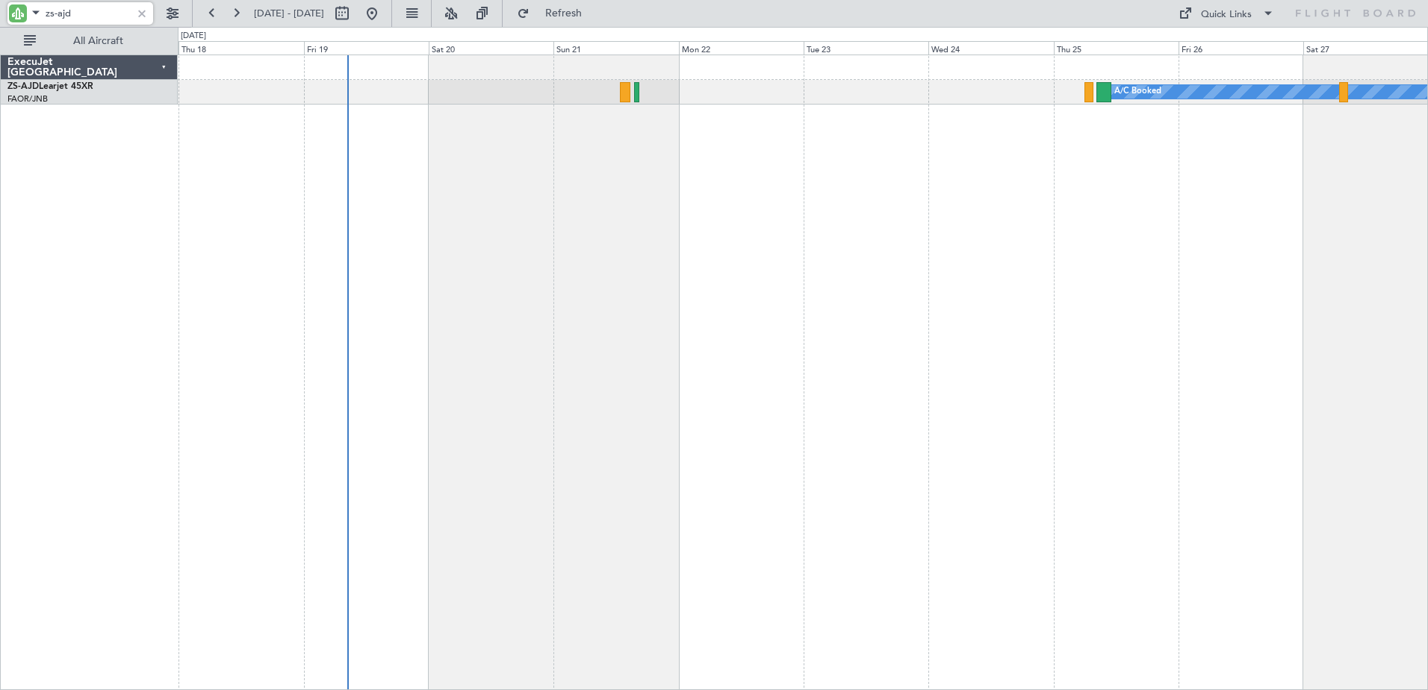
type input "zs-ajd"
click at [163, 14] on button at bounding box center [173, 13] width 24 height 24
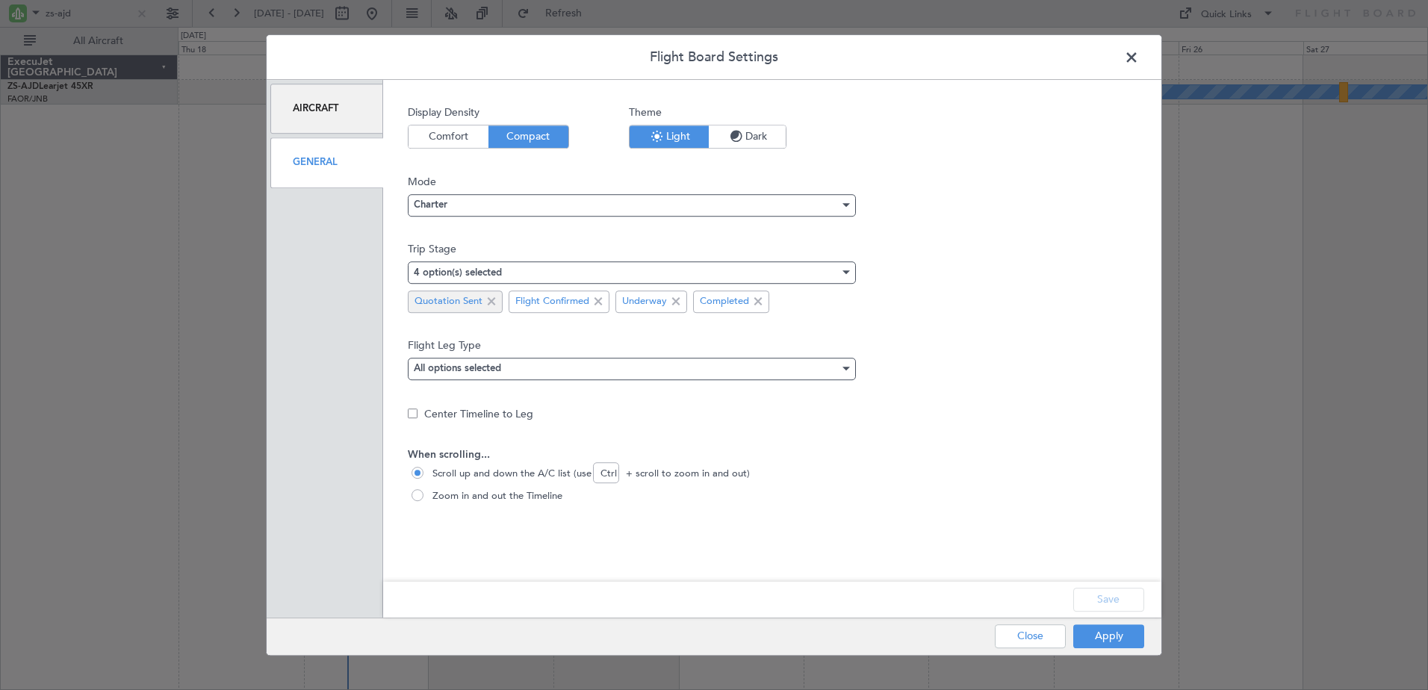
click at [494, 300] on span at bounding box center [492, 302] width 18 height 18
click at [1116, 597] on button "Save" at bounding box center [1108, 600] width 71 height 24
click at [1114, 643] on button "Apply" at bounding box center [1108, 636] width 71 height 24
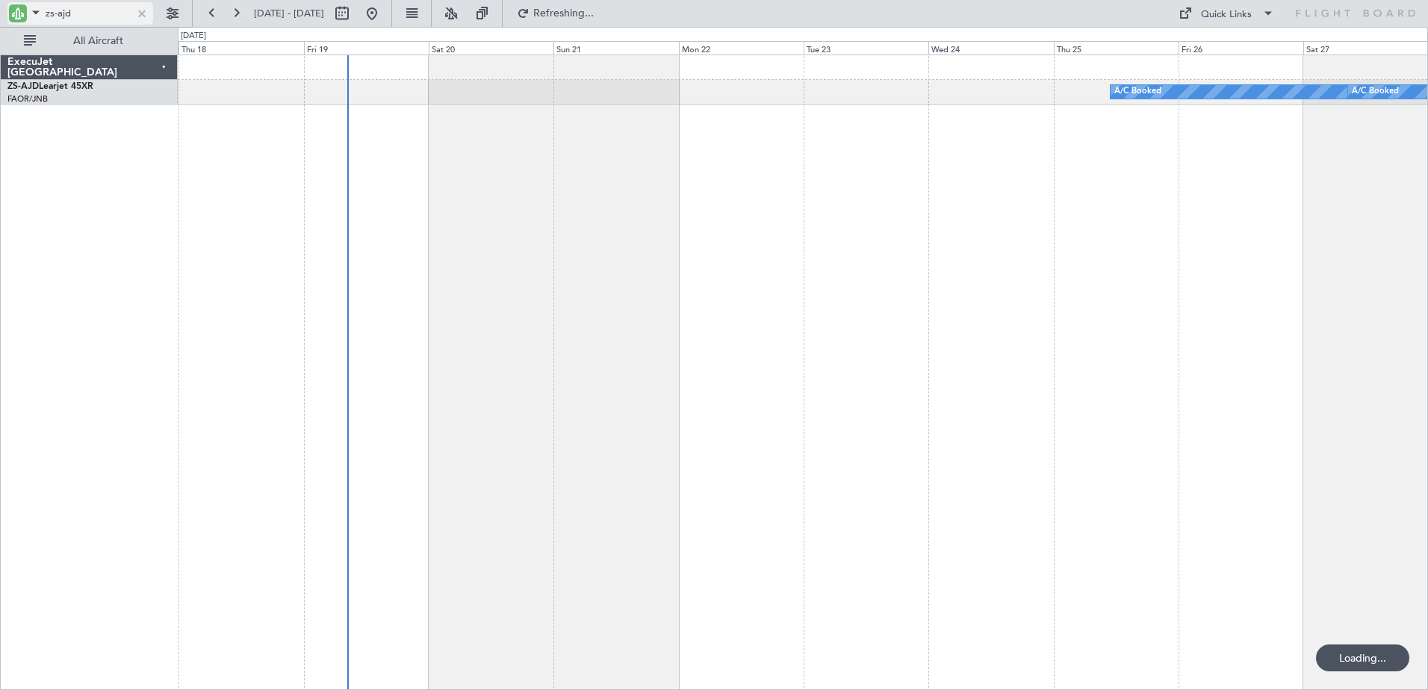
click at [146, 13] on div at bounding box center [142, 13] width 16 height 16
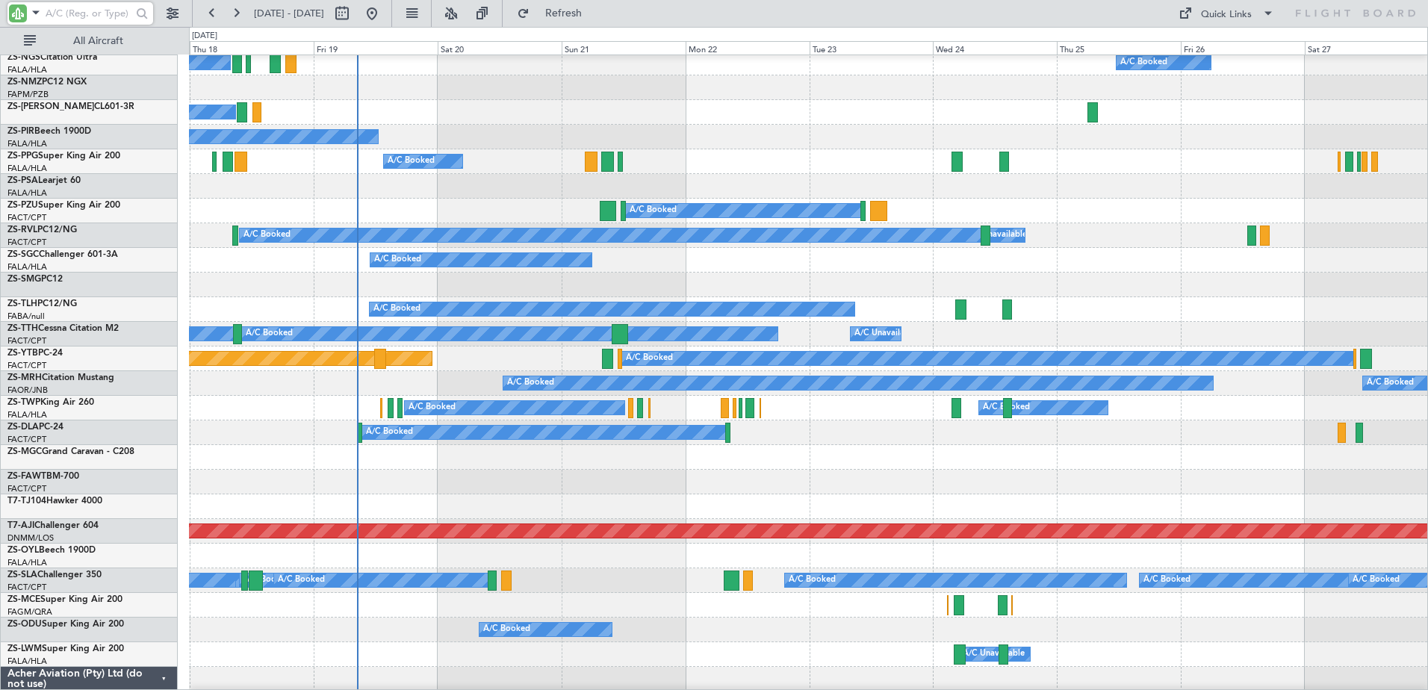
scroll to position [373, 0]
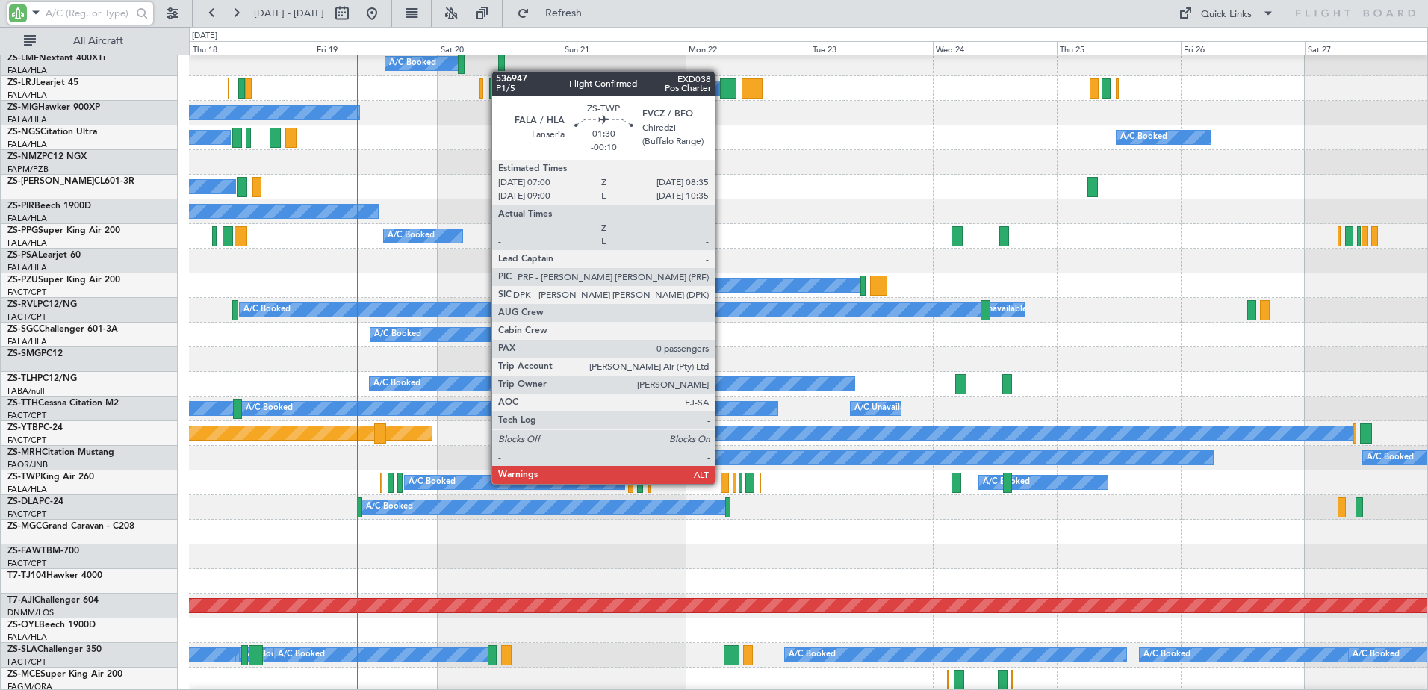
click at [722, 483] on div at bounding box center [725, 483] width 8 height 20
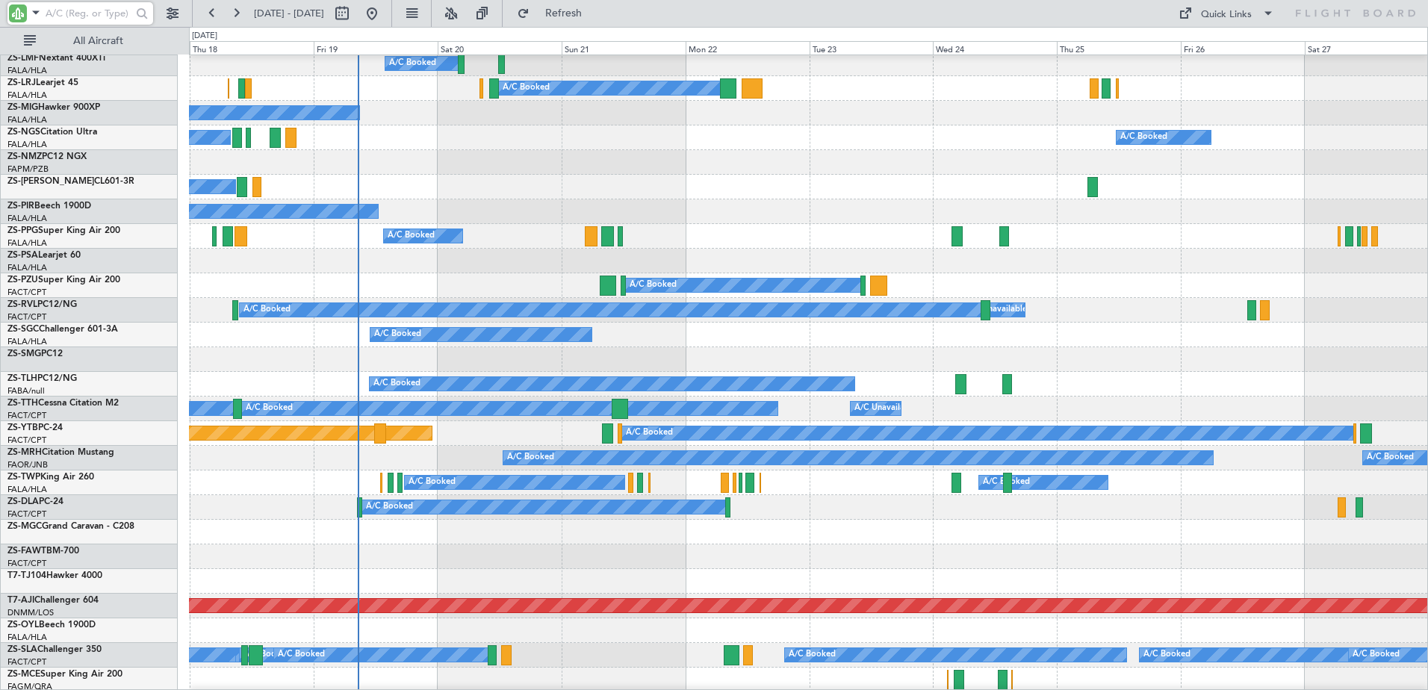
scroll to position [598, 0]
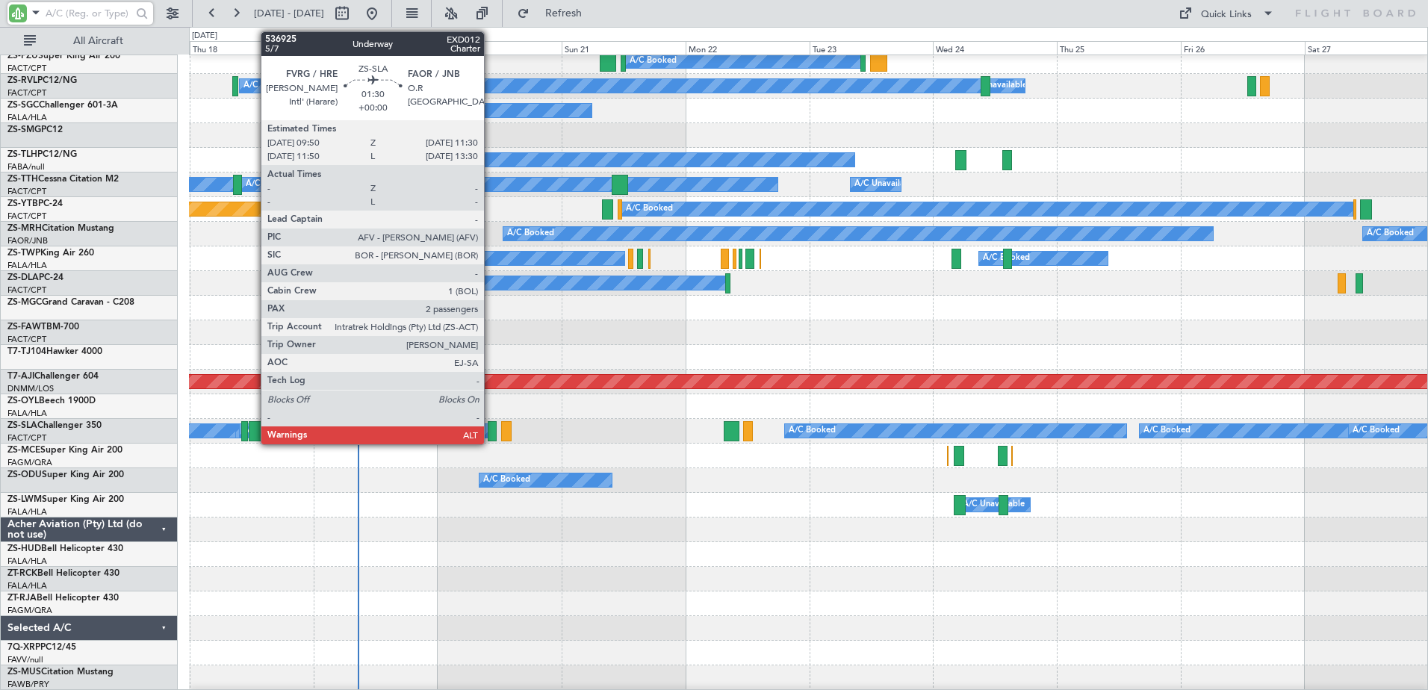
click at [491, 435] on div at bounding box center [492, 431] width 9 height 20
